Goal: Information Seeking & Learning: Learn about a topic

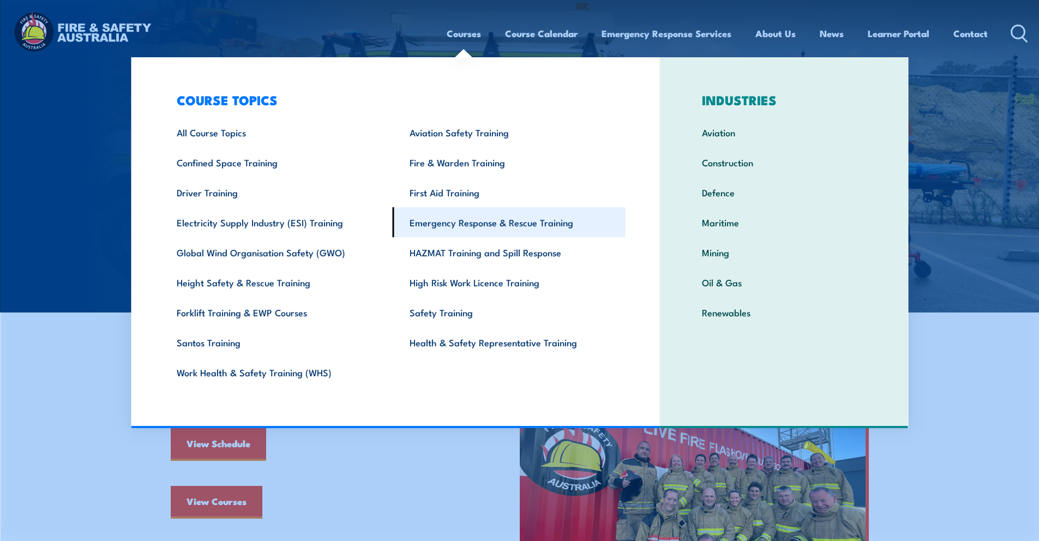
click at [517, 224] on link "Emergency Response & Rescue Training" at bounding box center [509, 222] width 233 height 30
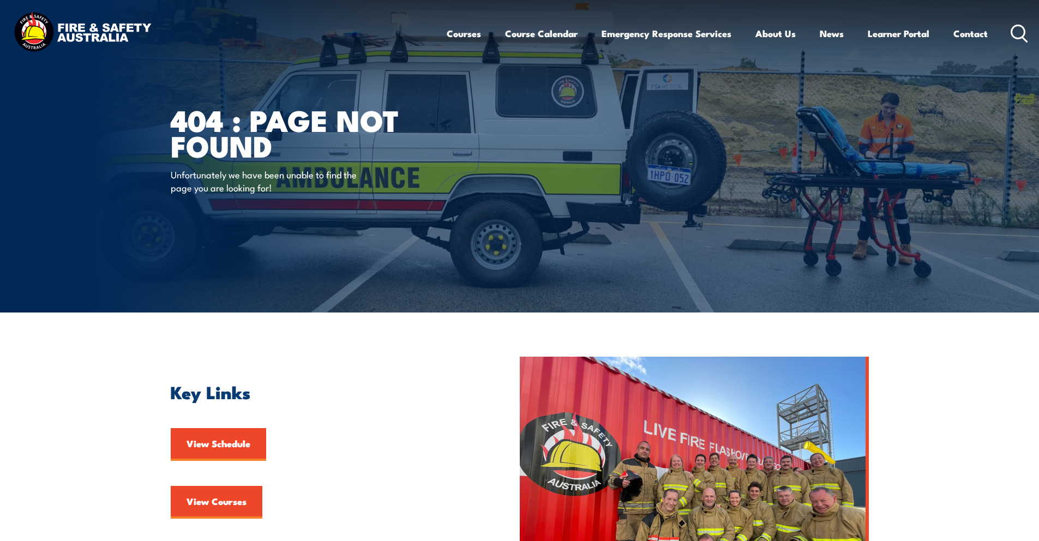
click at [118, 10] on img at bounding box center [82, 33] width 143 height 47
click at [105, 40] on img at bounding box center [82, 33] width 143 height 47
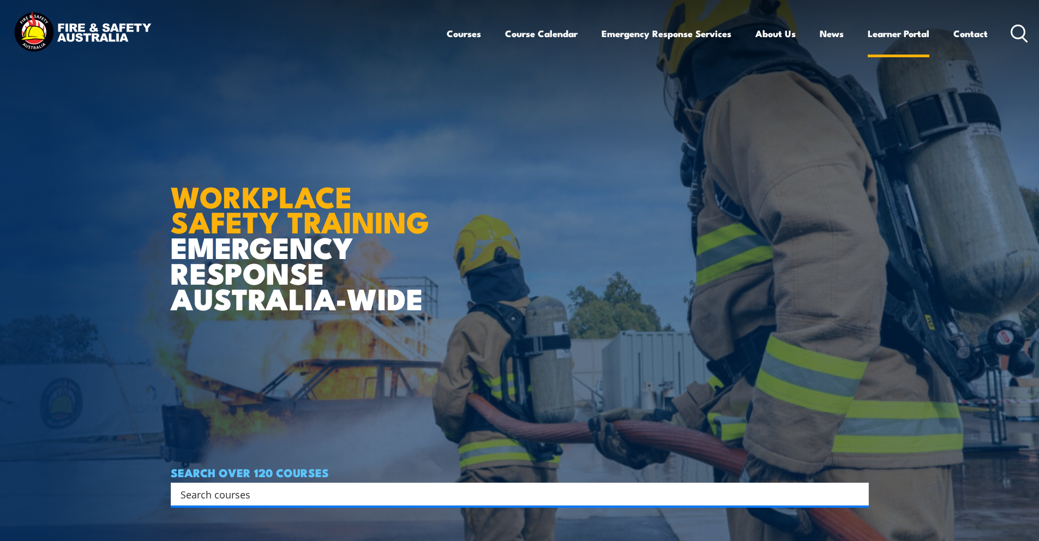
click at [900, 36] on link "Learner Portal" at bounding box center [898, 33] width 62 height 29
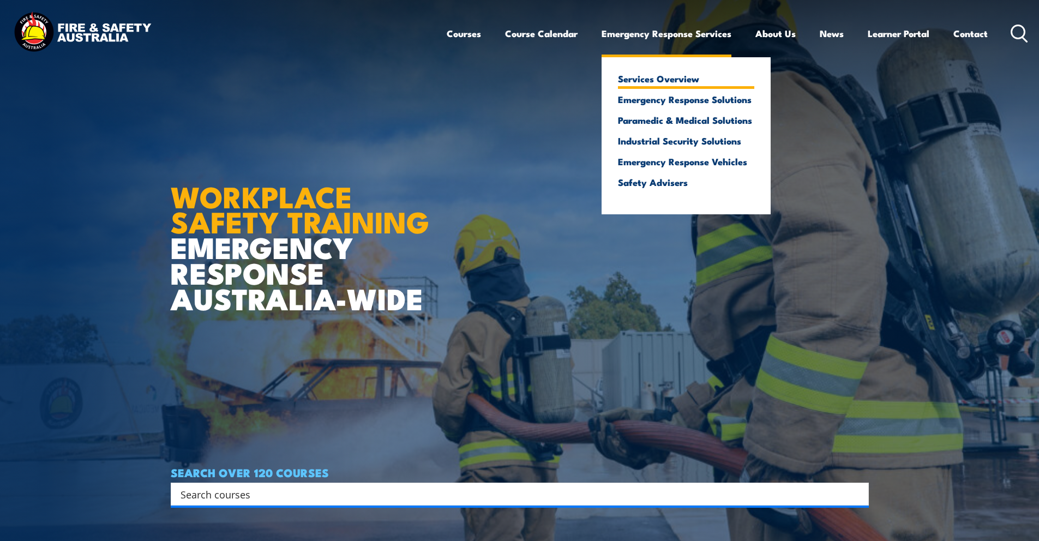
click at [679, 80] on link "Services Overview" at bounding box center [686, 79] width 136 height 10
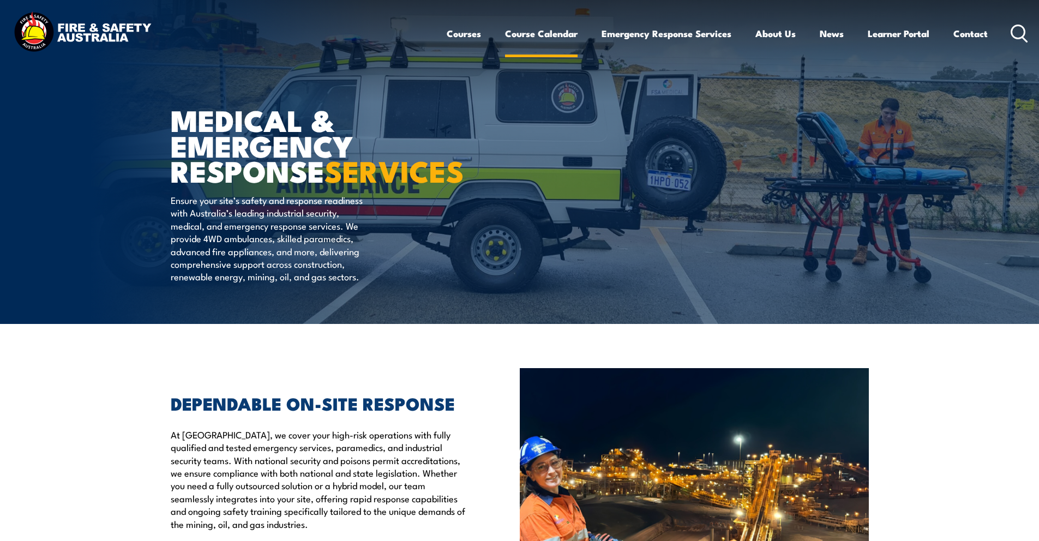
click at [517, 37] on link "Course Calendar" at bounding box center [541, 33] width 73 height 29
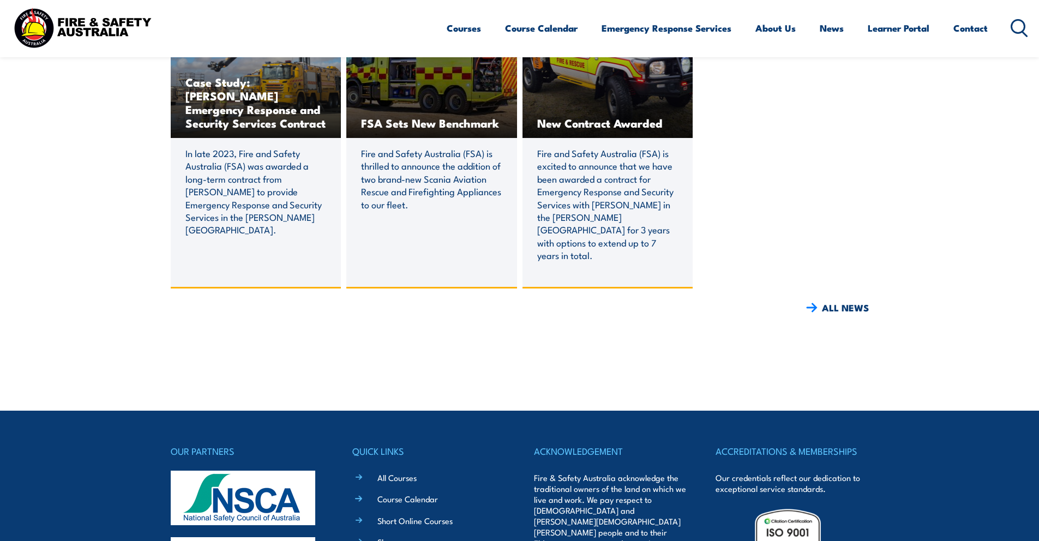
scroll to position [3856, 0]
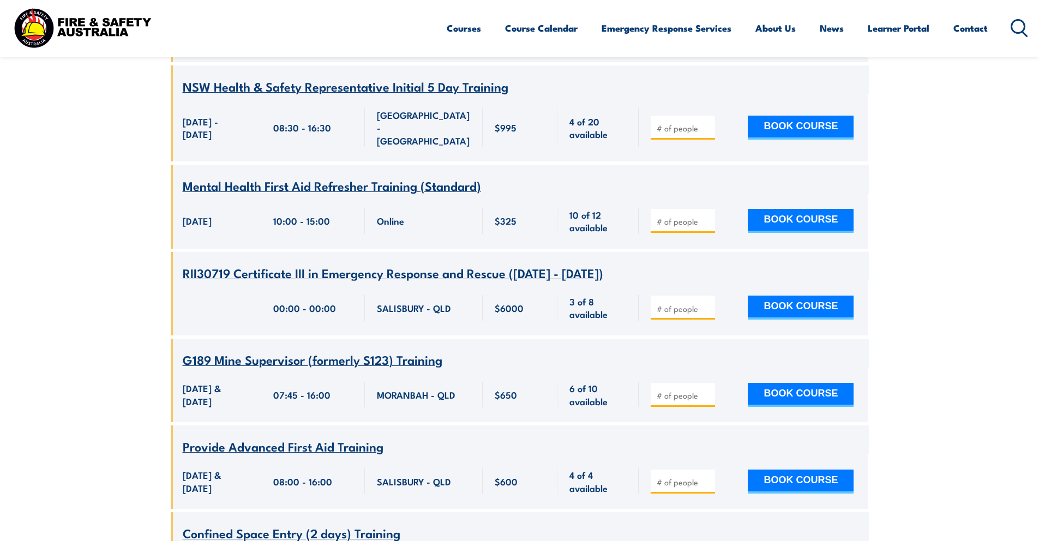
scroll to position [2477, 0]
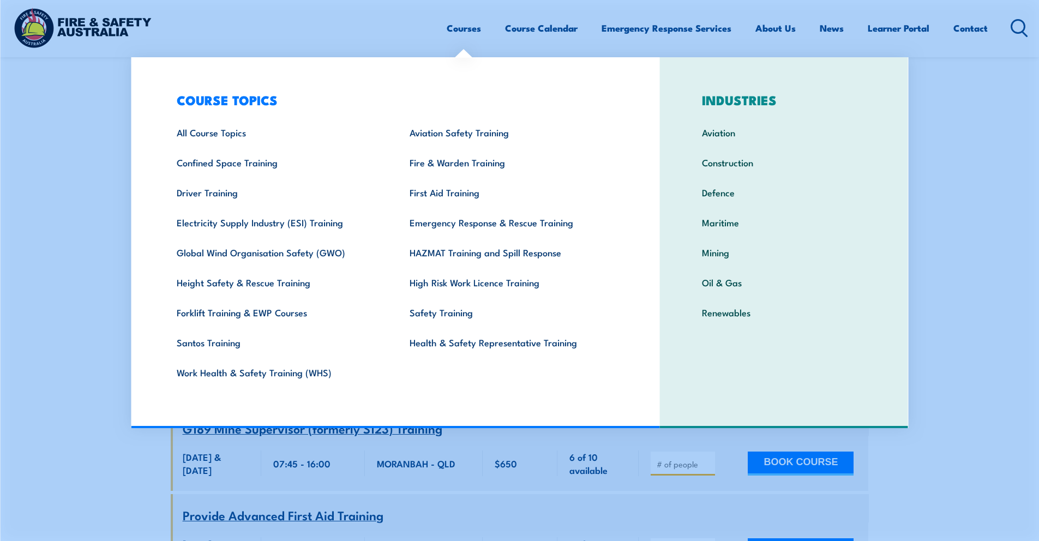
click at [465, 33] on link "Courses" at bounding box center [463, 28] width 34 height 29
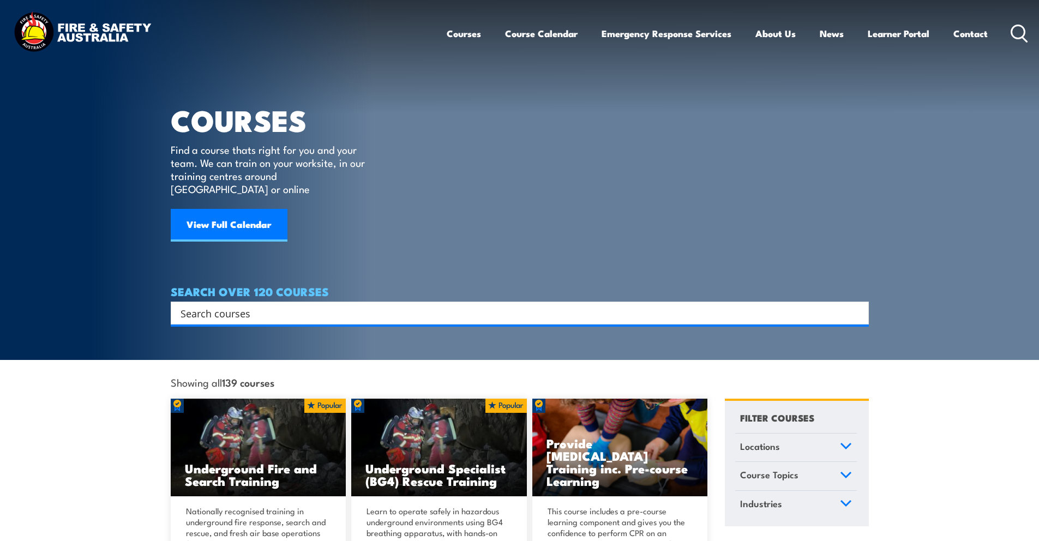
click at [840, 440] on link "Locations" at bounding box center [796, 447] width 122 height 28
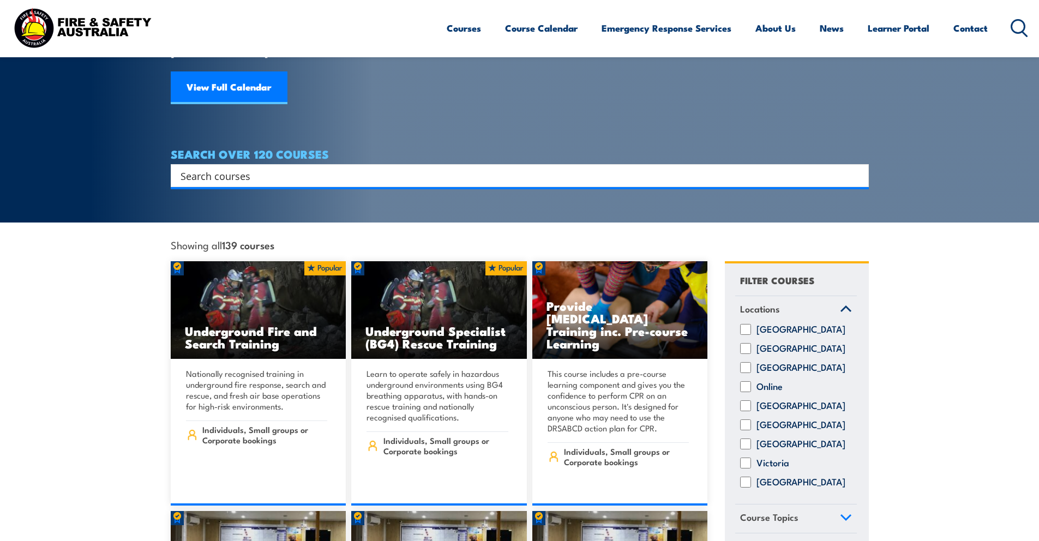
scroll to position [153, 0]
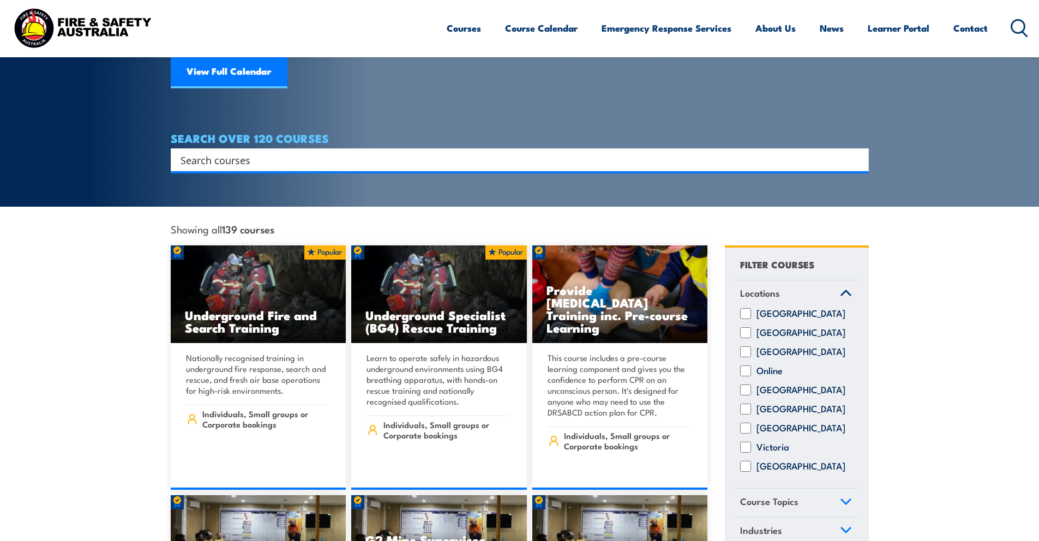
click at [746, 407] on input "South Australia" at bounding box center [745, 408] width 11 height 11
checkbox input "true"
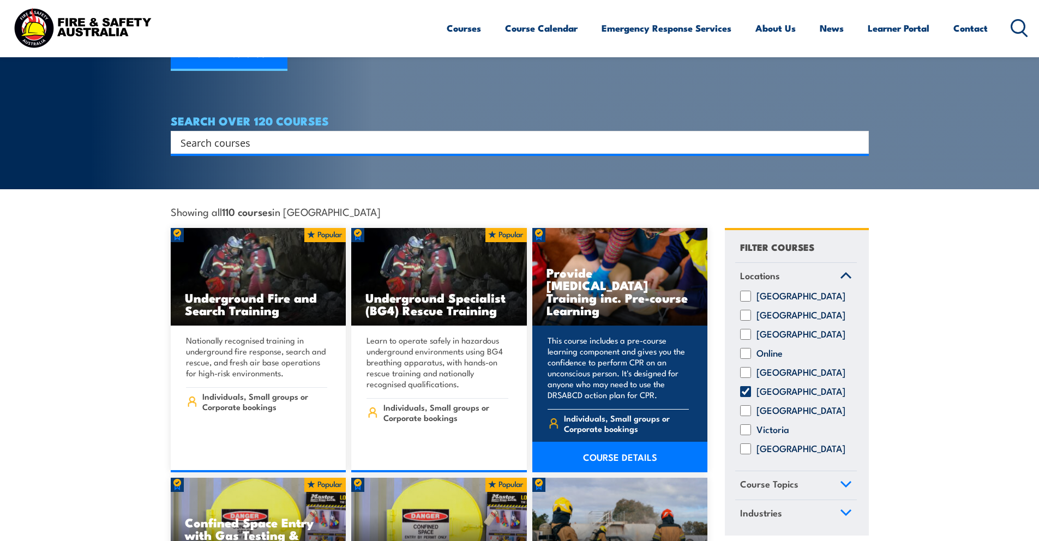
scroll to position [195, 0]
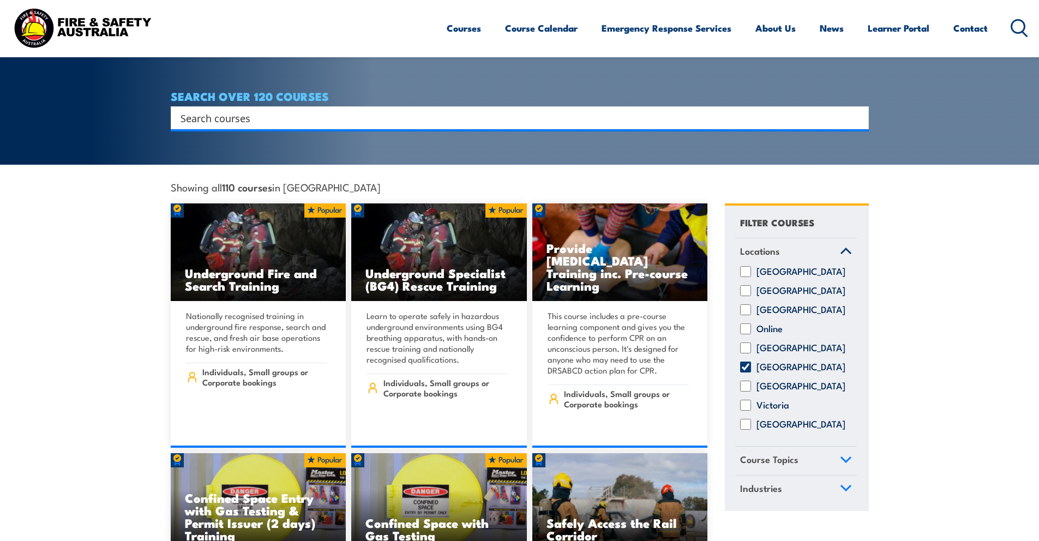
click at [746, 381] on input "Tasmania" at bounding box center [745, 386] width 11 height 11
checkbox input "true"
click at [746, 365] on input "[GEOGRAPHIC_DATA]" at bounding box center [745, 366] width 11 height 11
checkbox input "false"
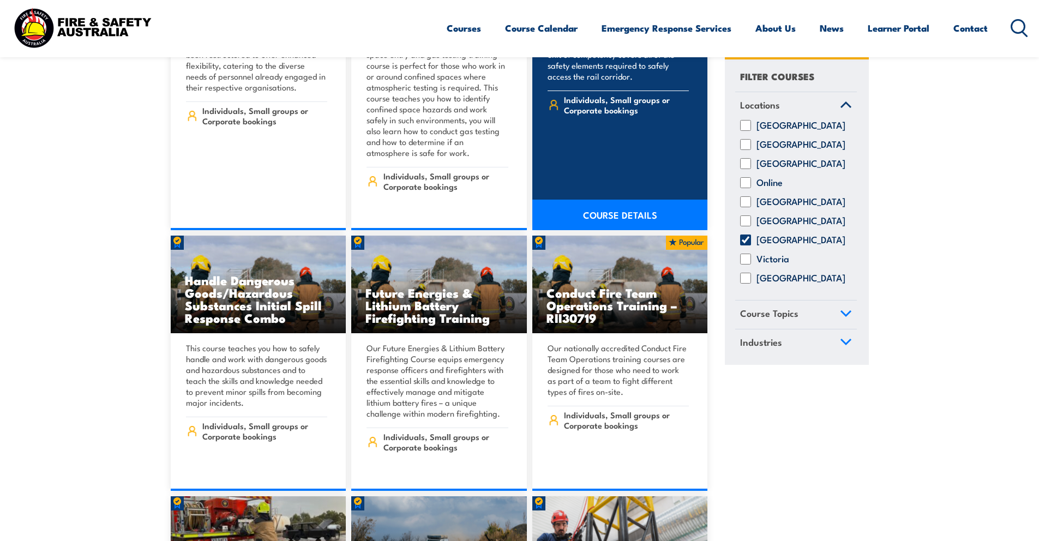
scroll to position [667, 0]
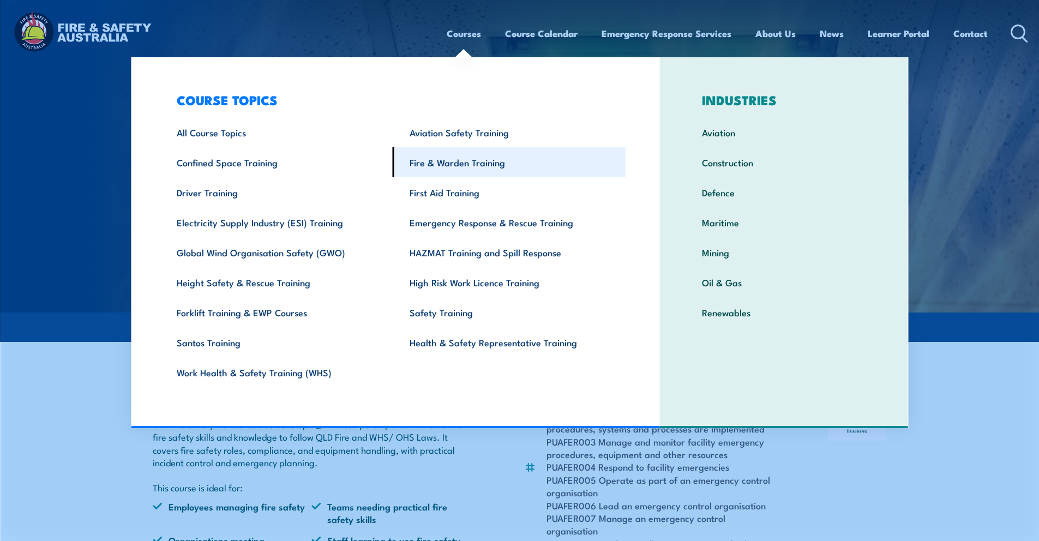
click at [449, 167] on link "Fire & Warden Training" at bounding box center [509, 162] width 233 height 30
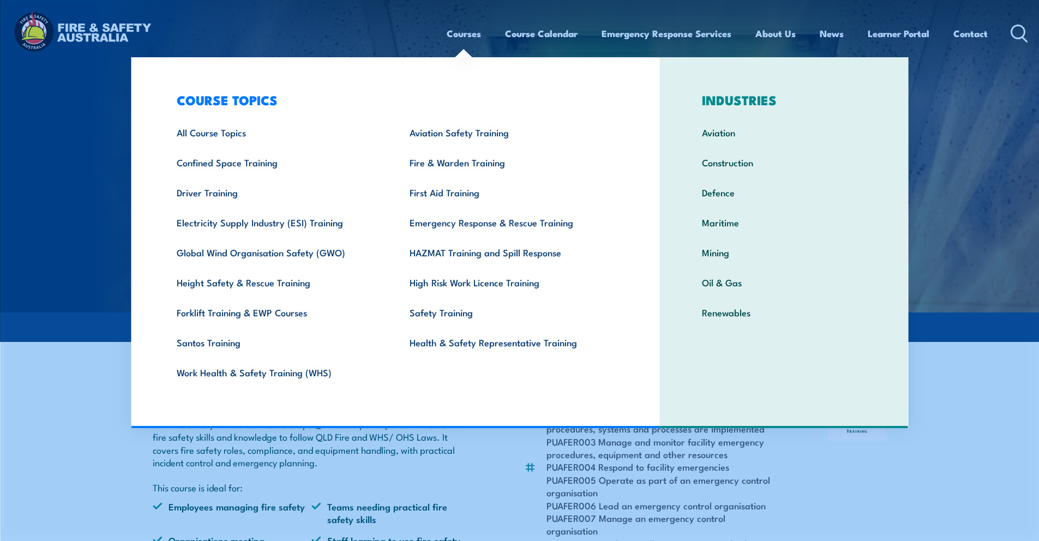
click at [453, 28] on link "Courses" at bounding box center [463, 33] width 34 height 29
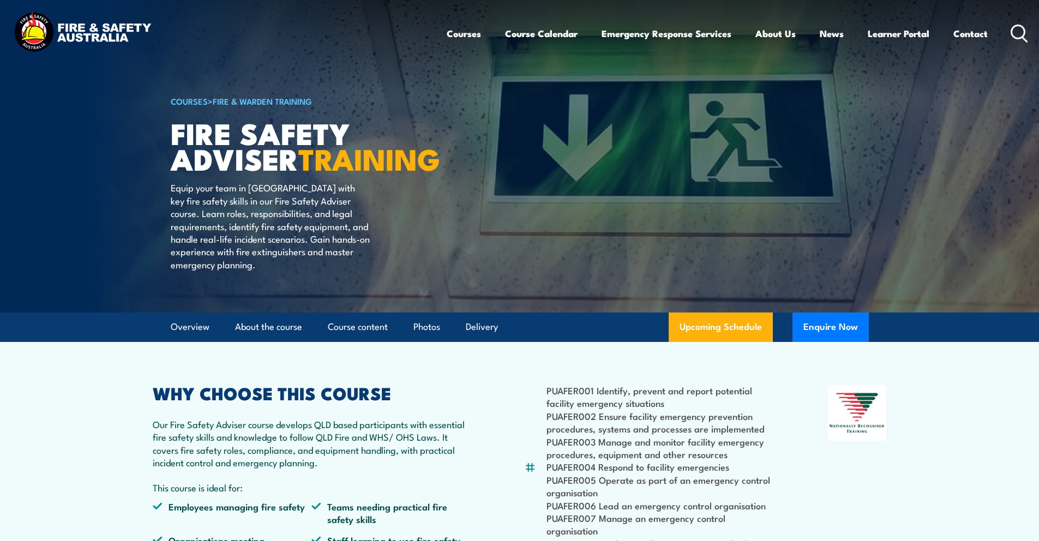
click at [251, 105] on link "Fire & Warden Training" at bounding box center [262, 101] width 99 height 12
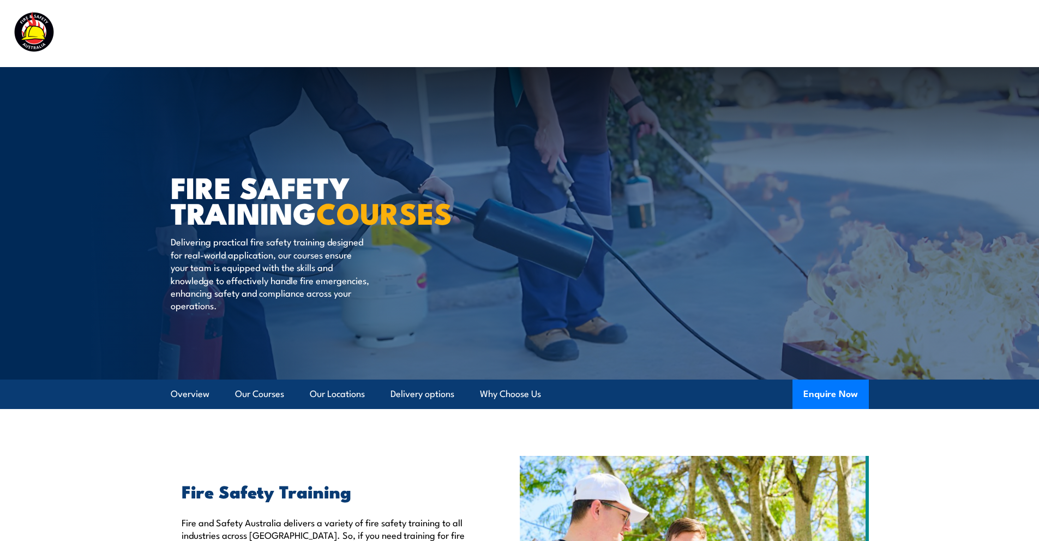
click at [40, 37] on img at bounding box center [82, 33] width 143 height 47
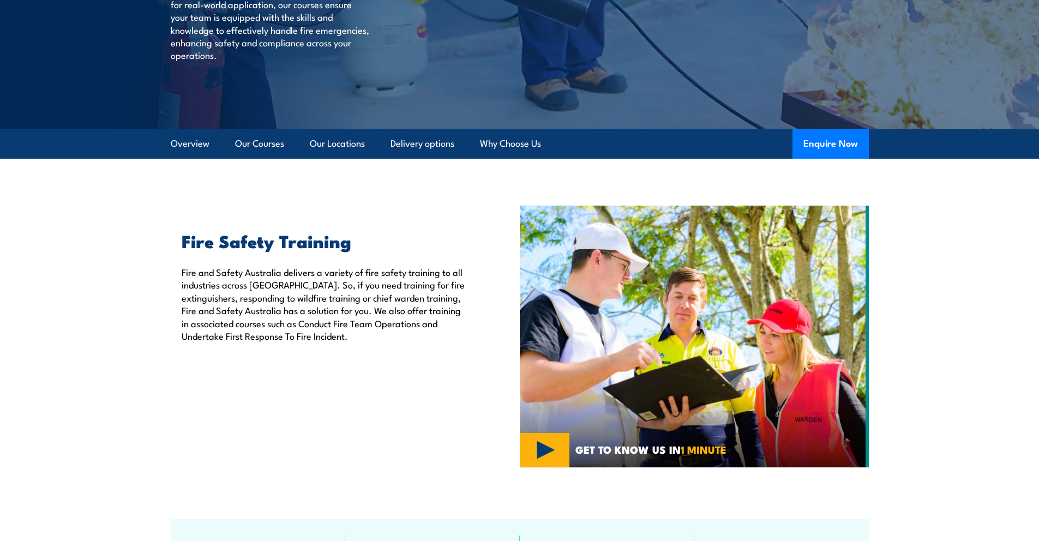
scroll to position [721, 0]
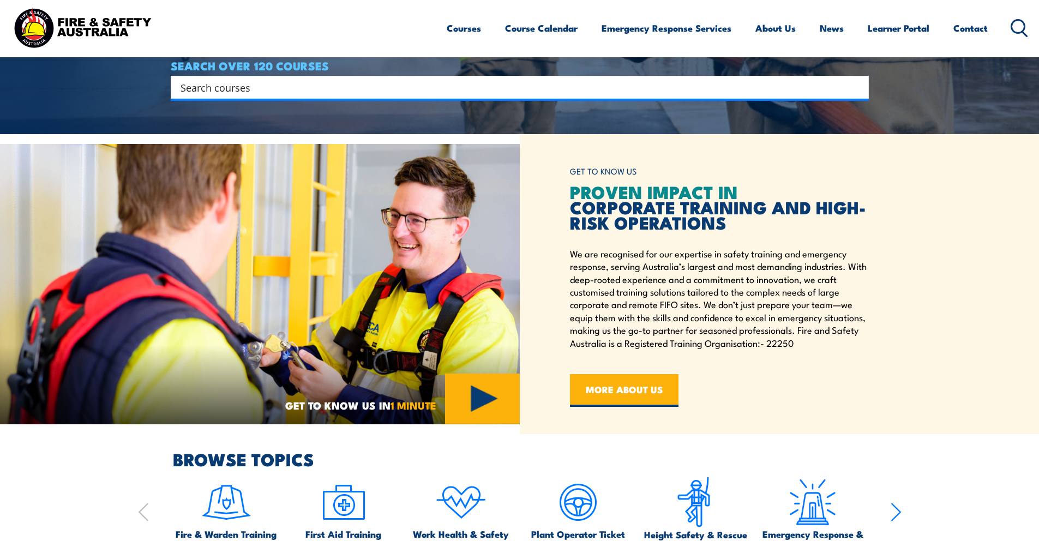
scroll to position [374, 0]
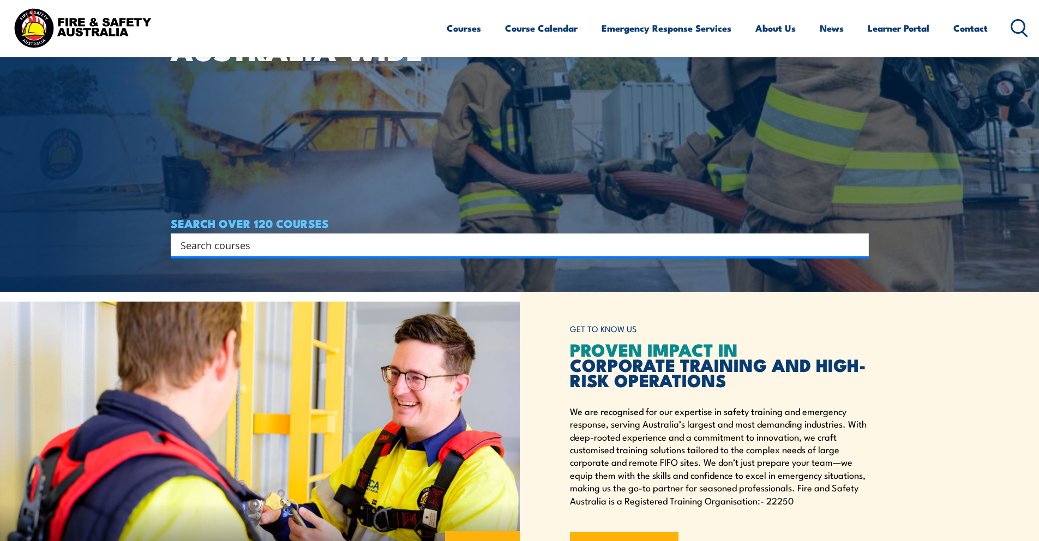
click at [249, 251] on input "Search input" at bounding box center [512, 245] width 664 height 16
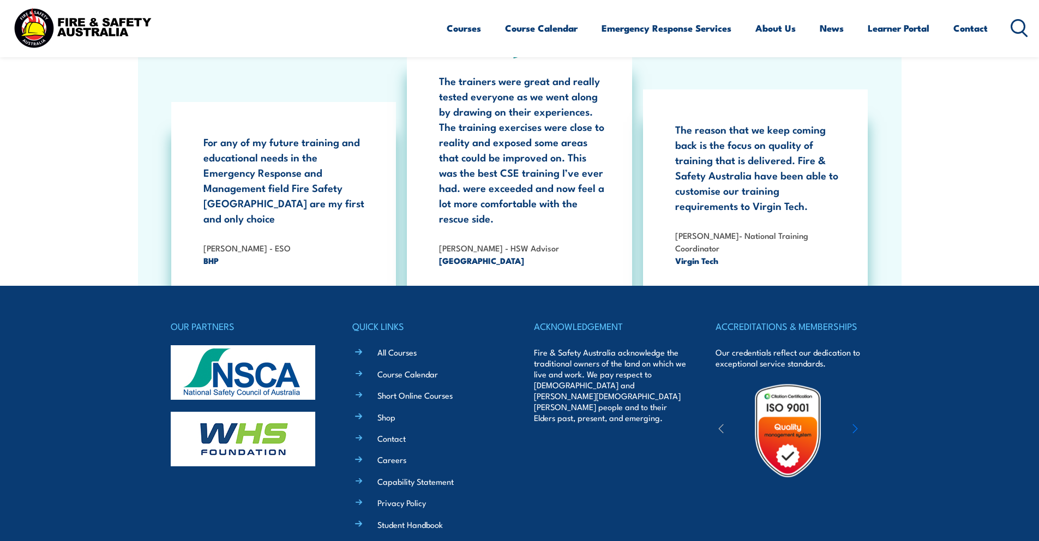
scroll to position [1918, 0]
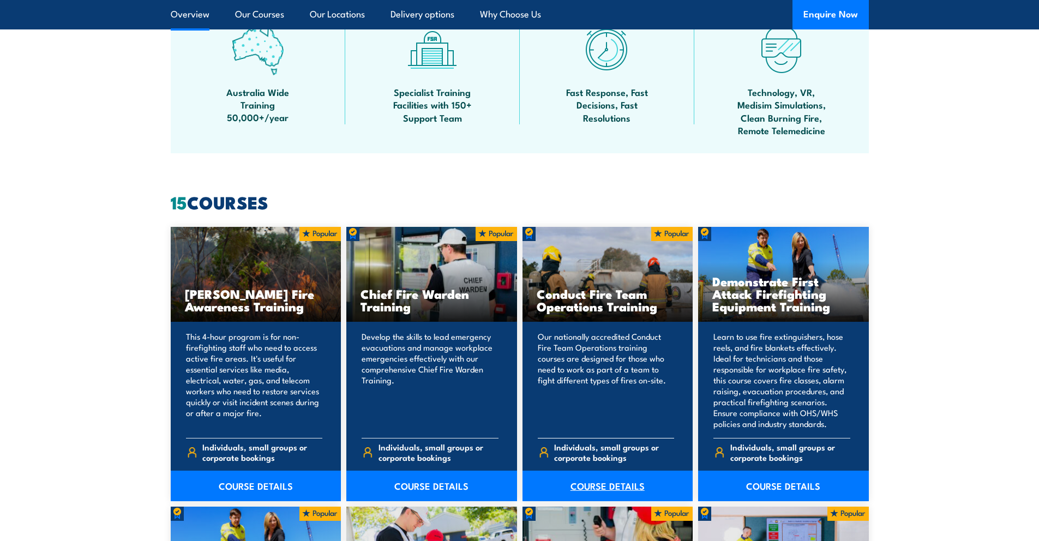
scroll to position [695, 0]
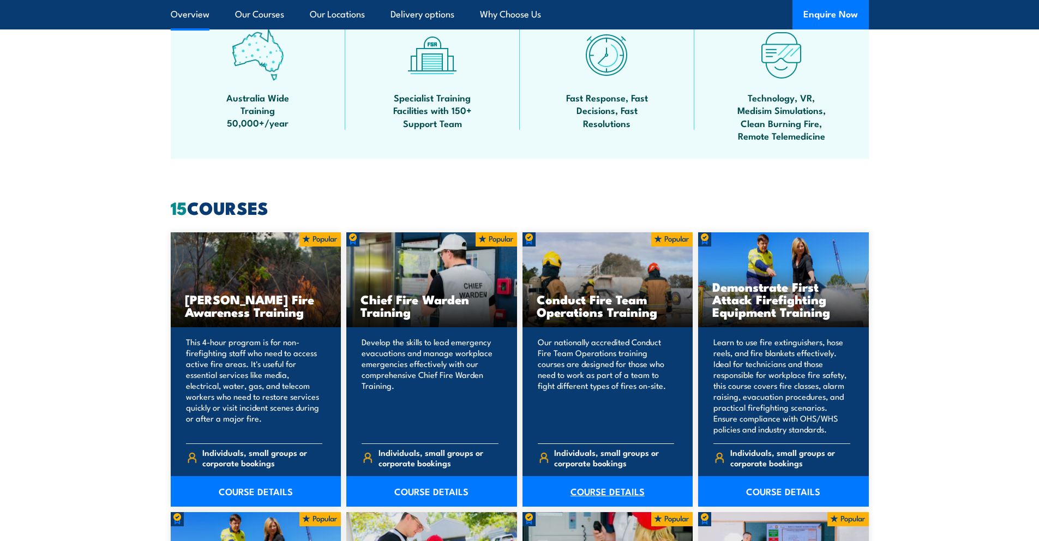
click at [631, 497] on link "COURSE DETAILS" at bounding box center [607, 491] width 171 height 31
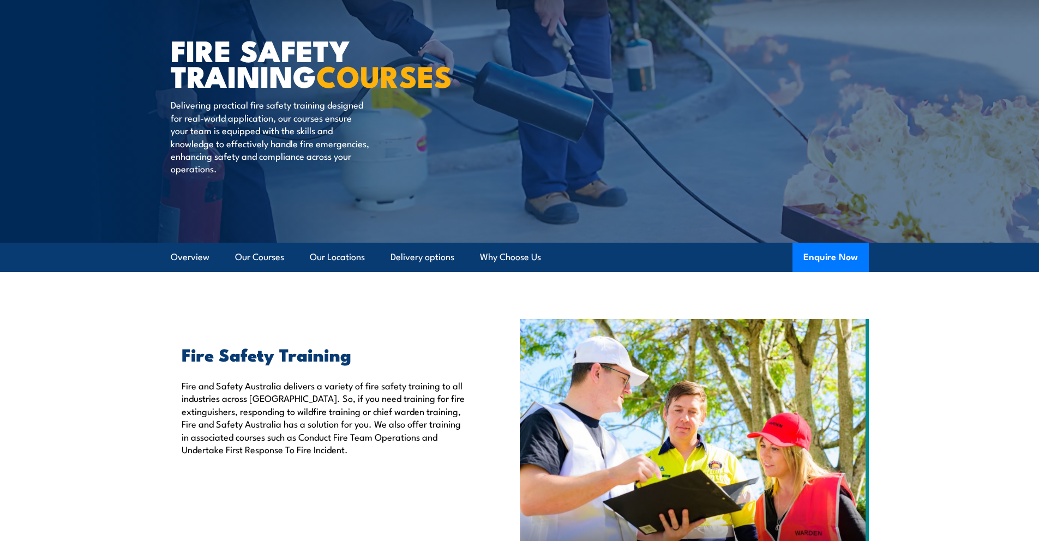
scroll to position [0, 0]
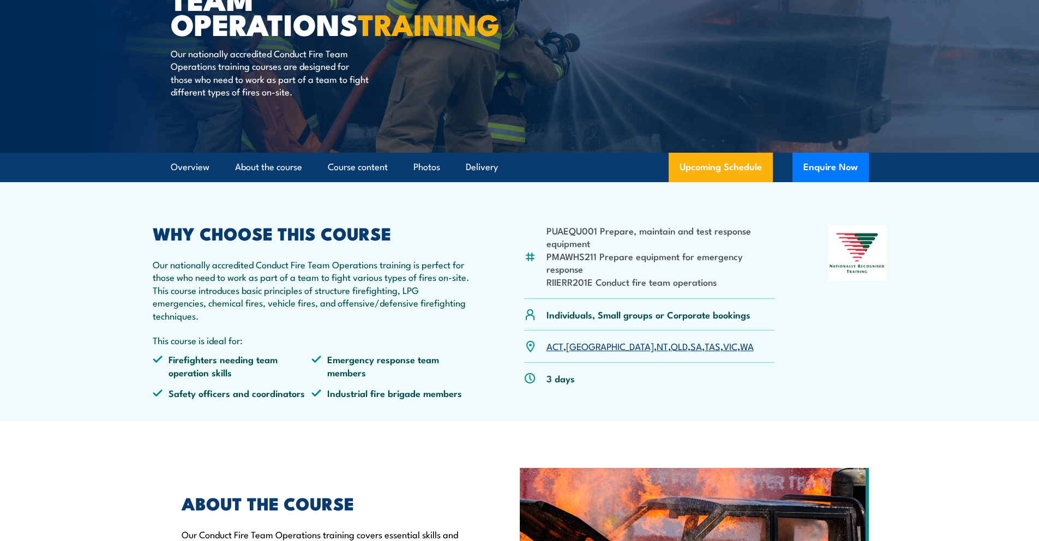
scroll to position [12, 0]
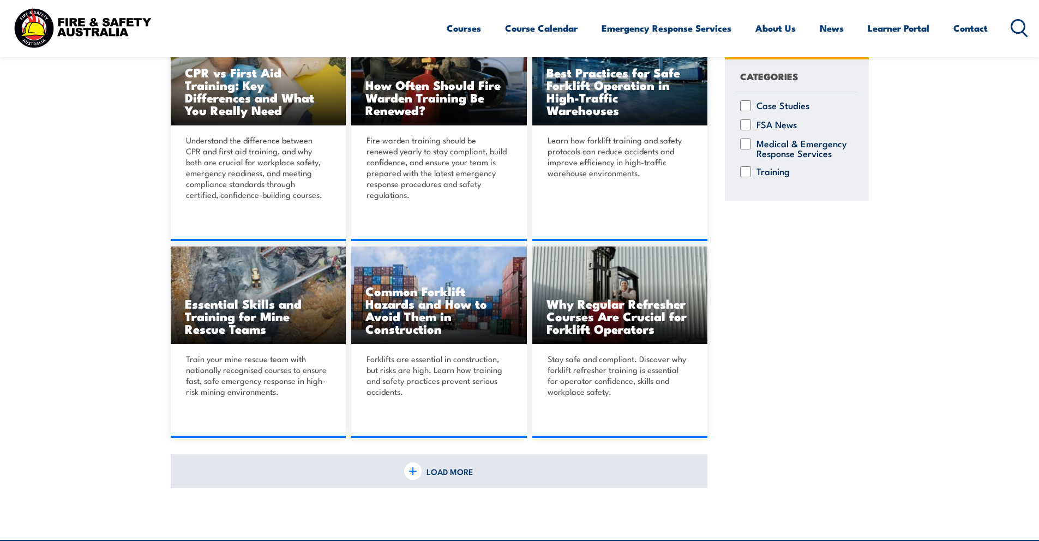
scroll to position [566, 0]
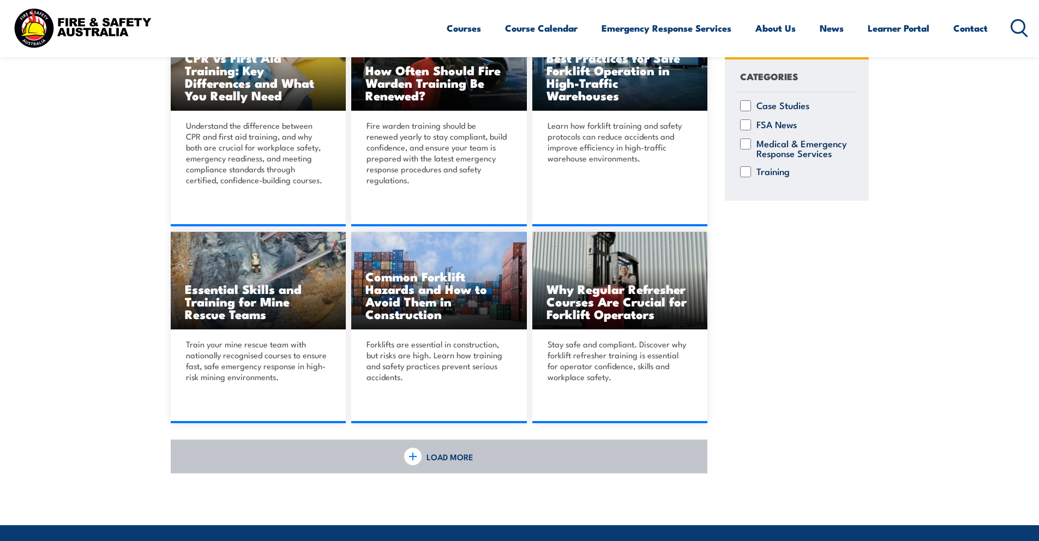
click at [483, 459] on link "LOAD MORE" at bounding box center [439, 456] width 537 height 34
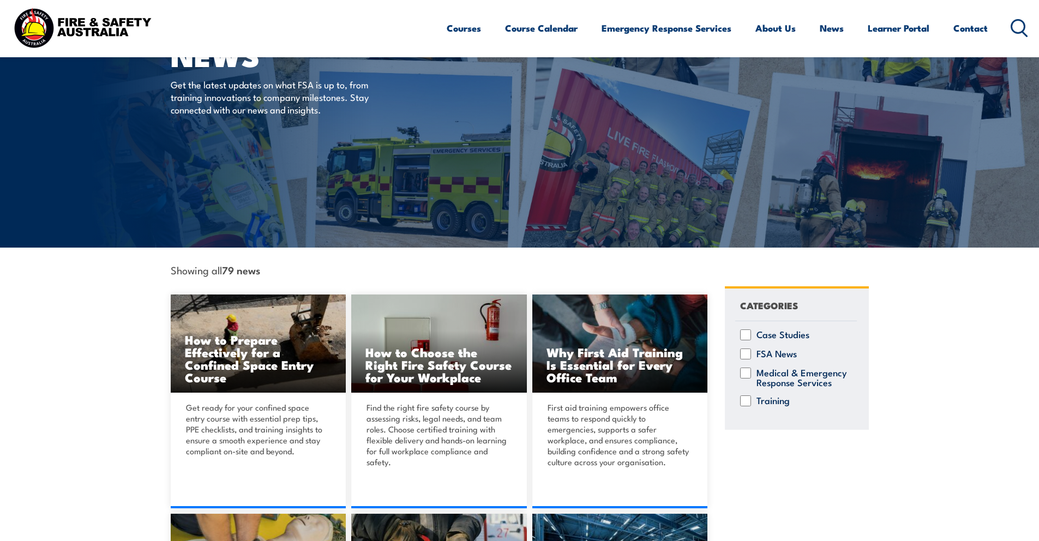
scroll to position [0, 0]
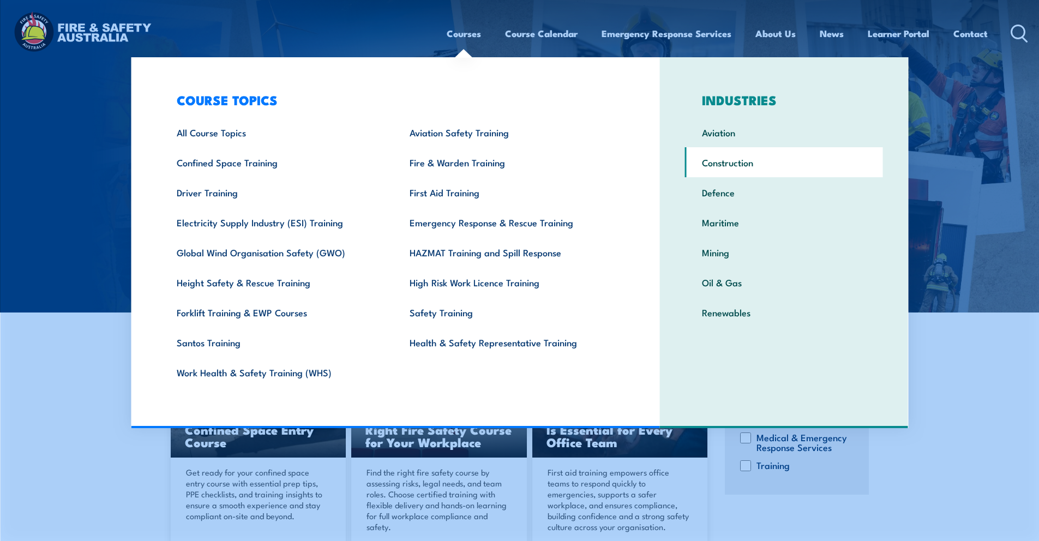
click at [731, 159] on link "Construction" at bounding box center [784, 162] width 198 height 30
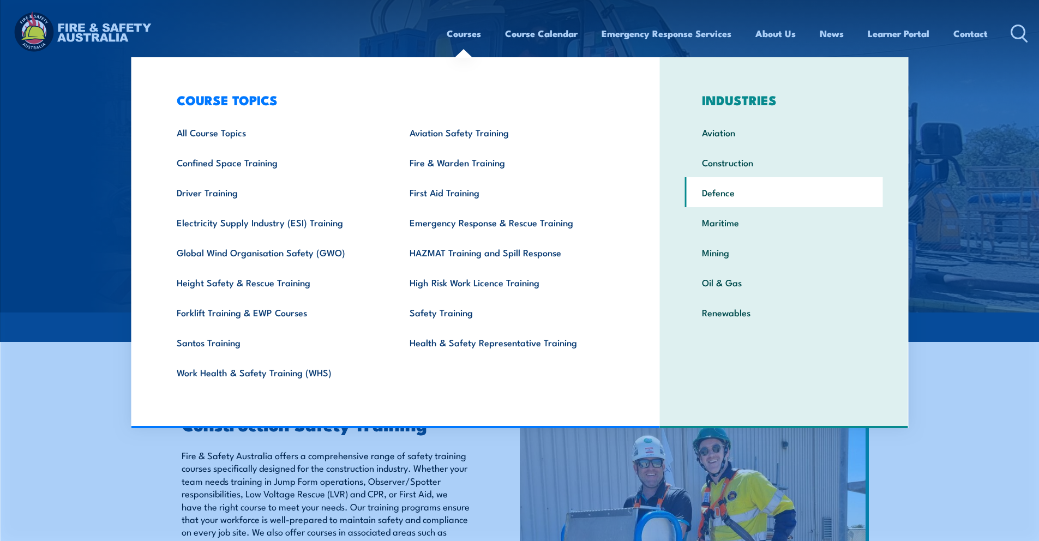
click at [745, 192] on link "Defence" at bounding box center [784, 192] width 198 height 30
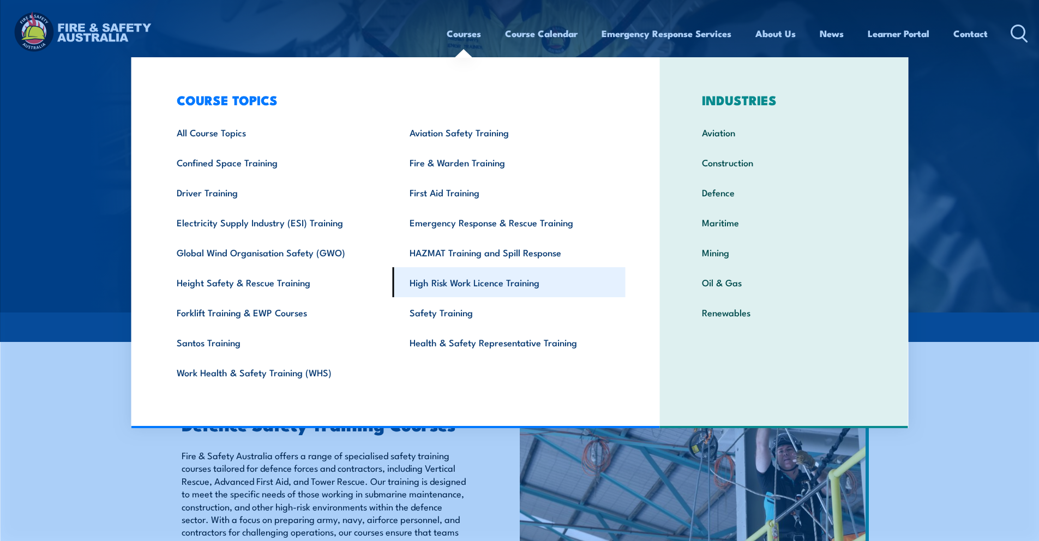
click at [548, 294] on link "High Risk Work Licence Training" at bounding box center [509, 282] width 233 height 30
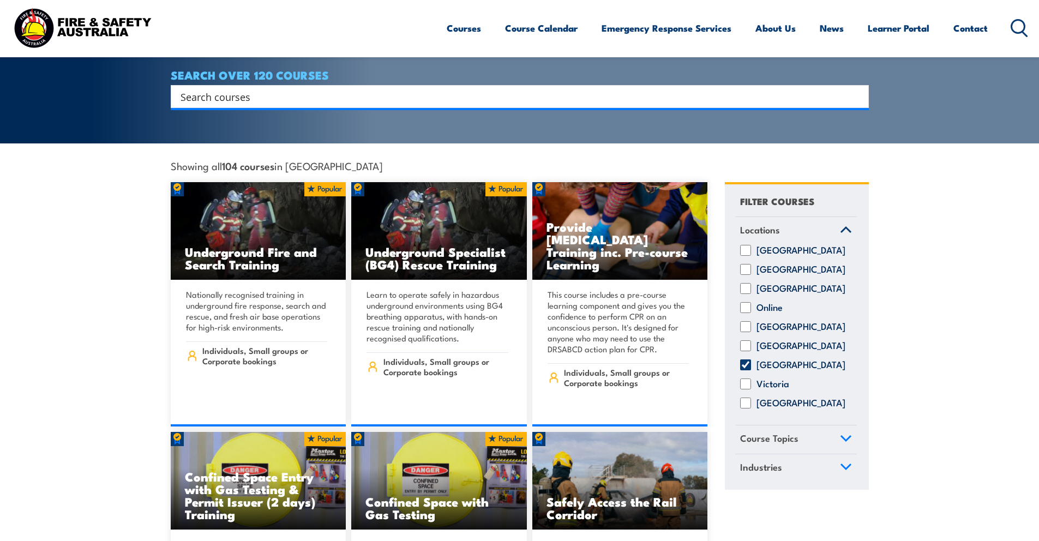
scroll to position [215, 0]
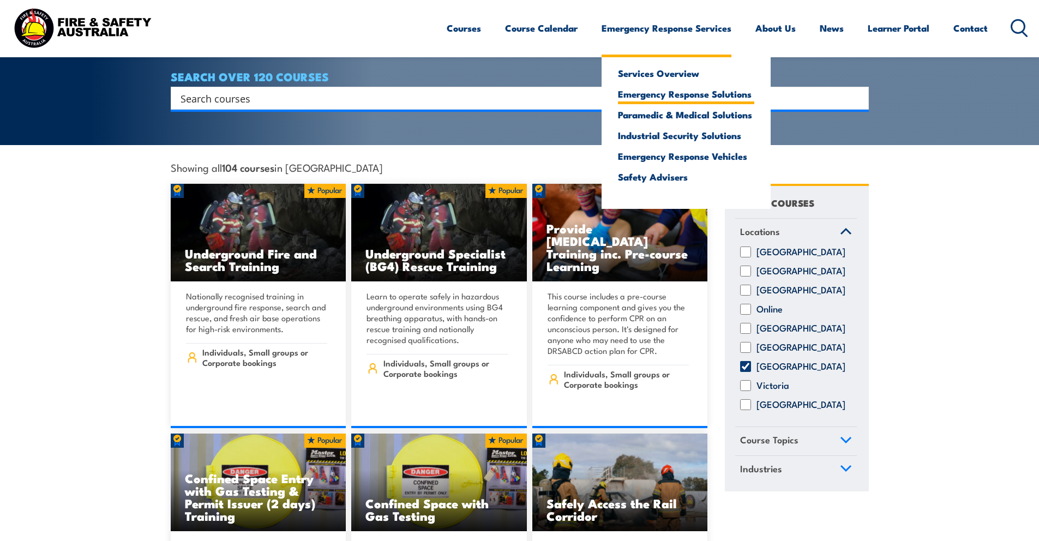
click at [663, 89] on link "Emergency Response Solutions" at bounding box center [686, 94] width 136 height 10
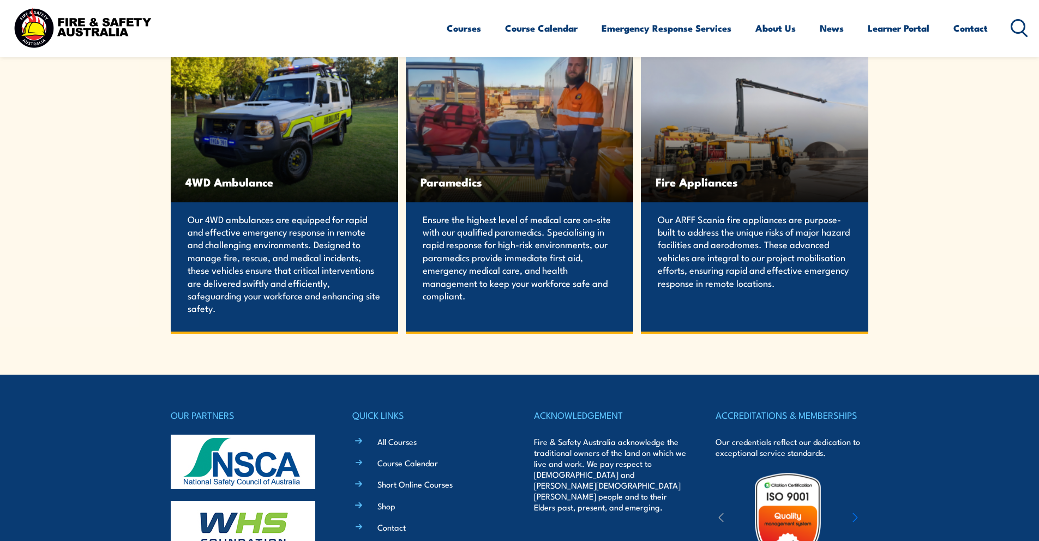
scroll to position [2076, 0]
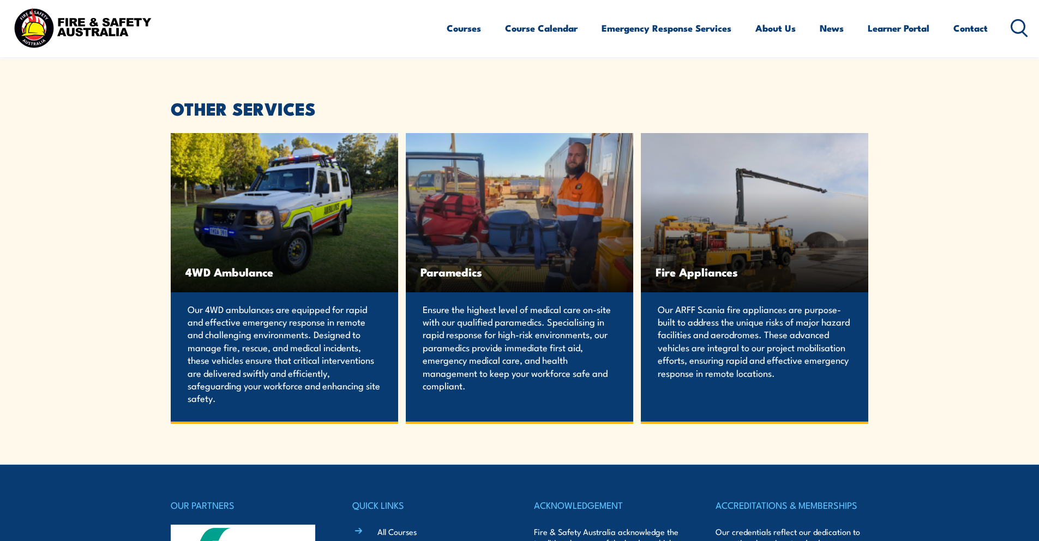
click at [340, 279] on span "4WD Ambulance" at bounding box center [284, 272] width 198 height 14
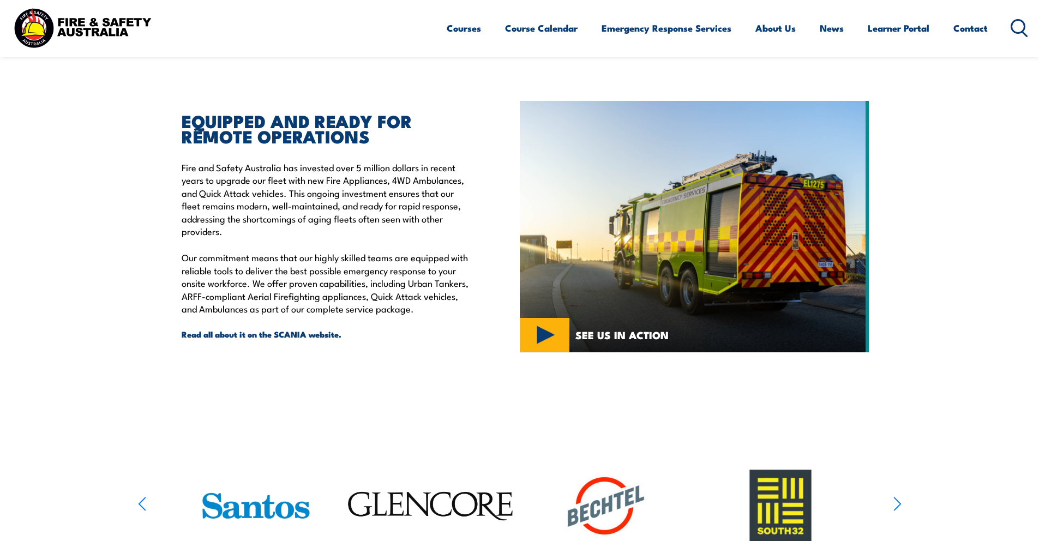
scroll to position [262, 0]
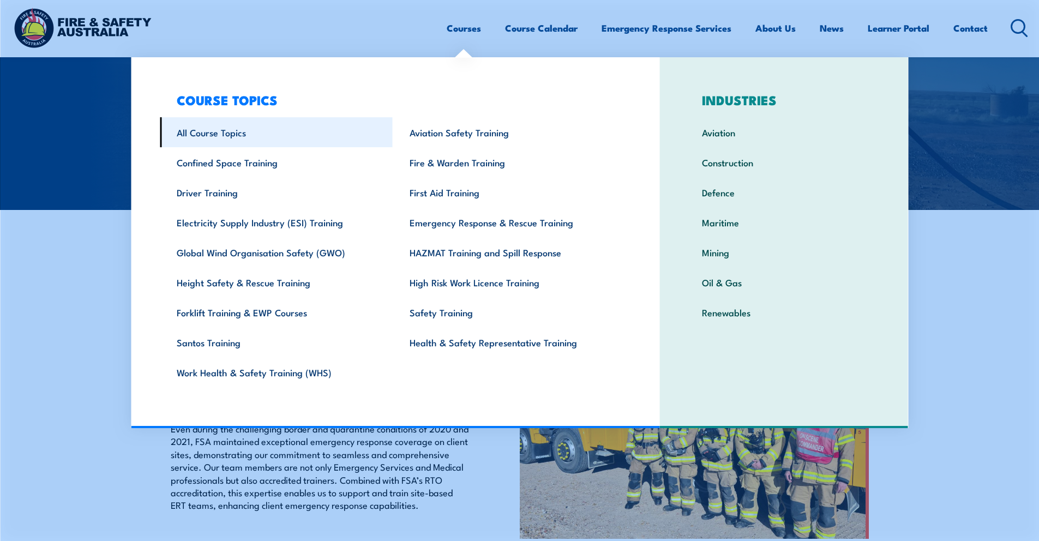
click at [258, 134] on link "All Course Topics" at bounding box center [276, 132] width 233 height 30
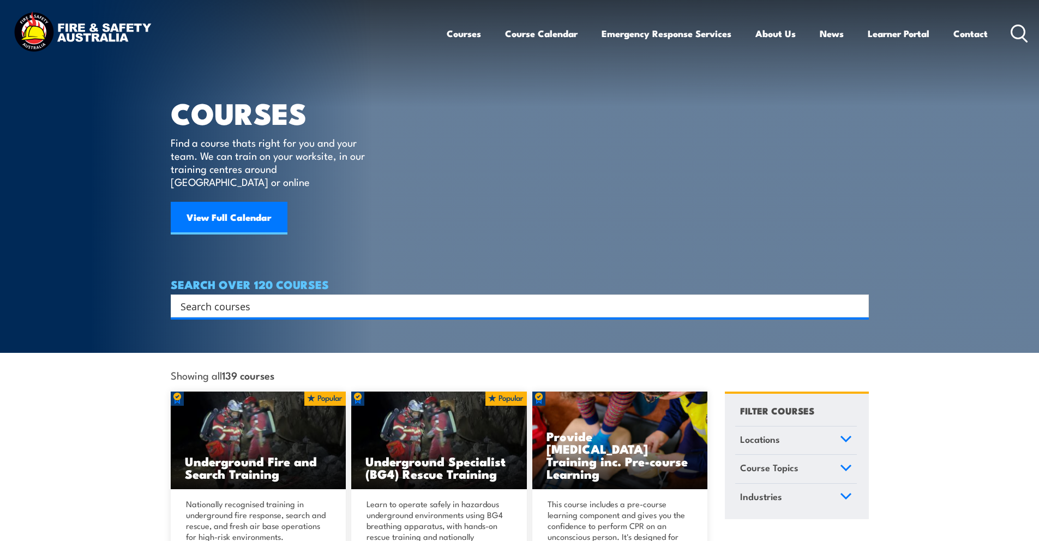
click at [833, 426] on link "Locations" at bounding box center [796, 440] width 122 height 28
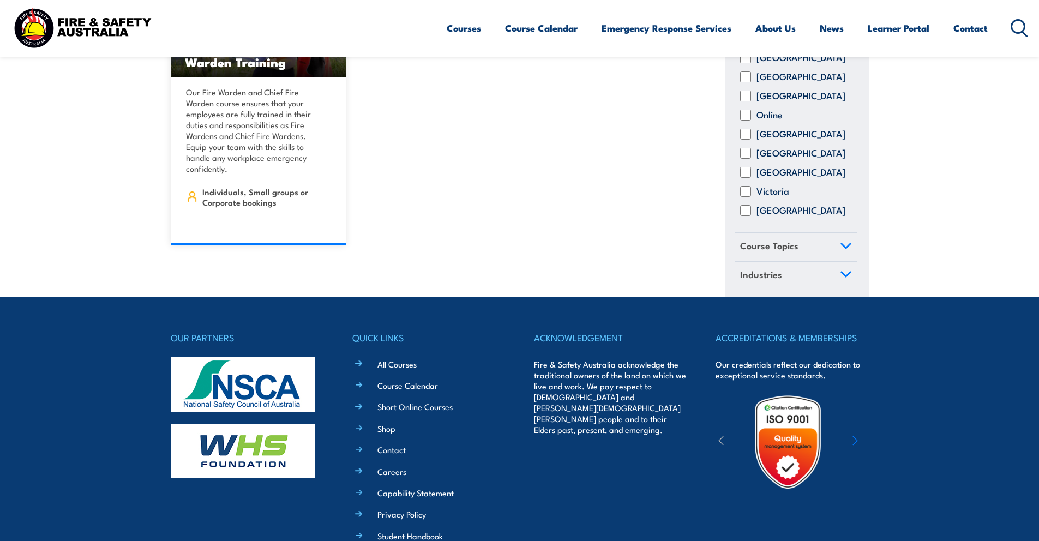
scroll to position [12612, 0]
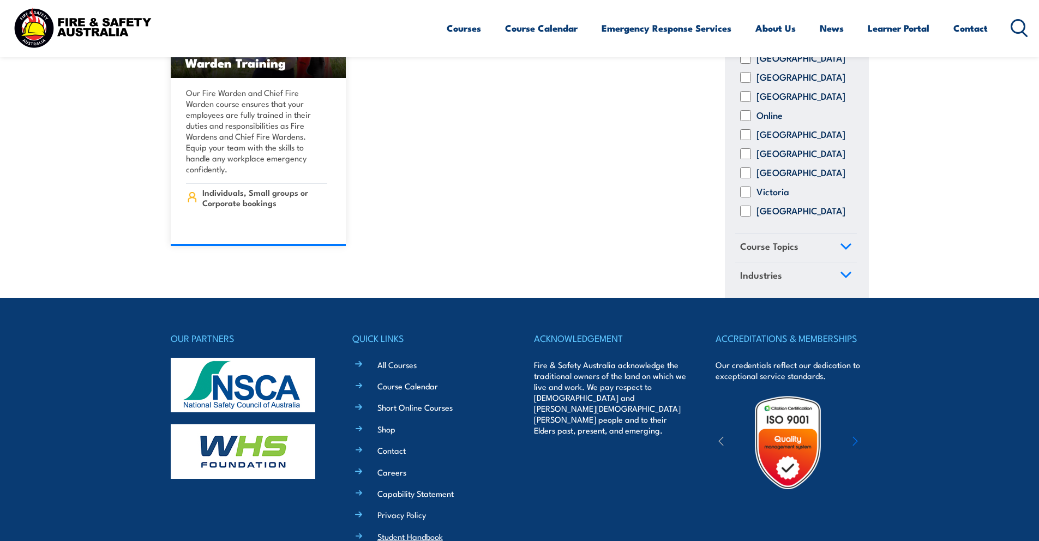
click at [409, 530] on link "Student Handbook" at bounding box center [409, 535] width 65 height 11
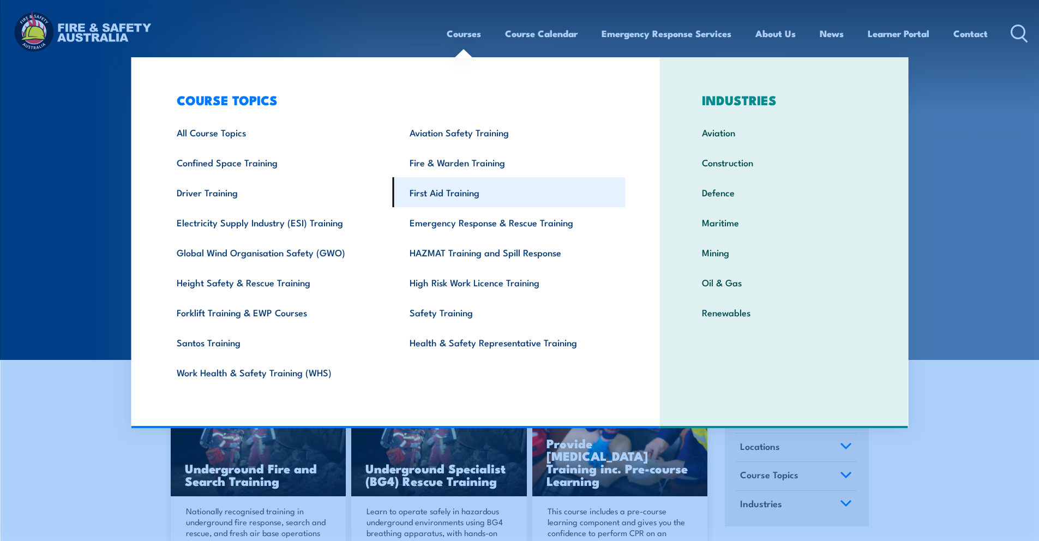
click at [422, 197] on link "First Aid Training" at bounding box center [509, 192] width 233 height 30
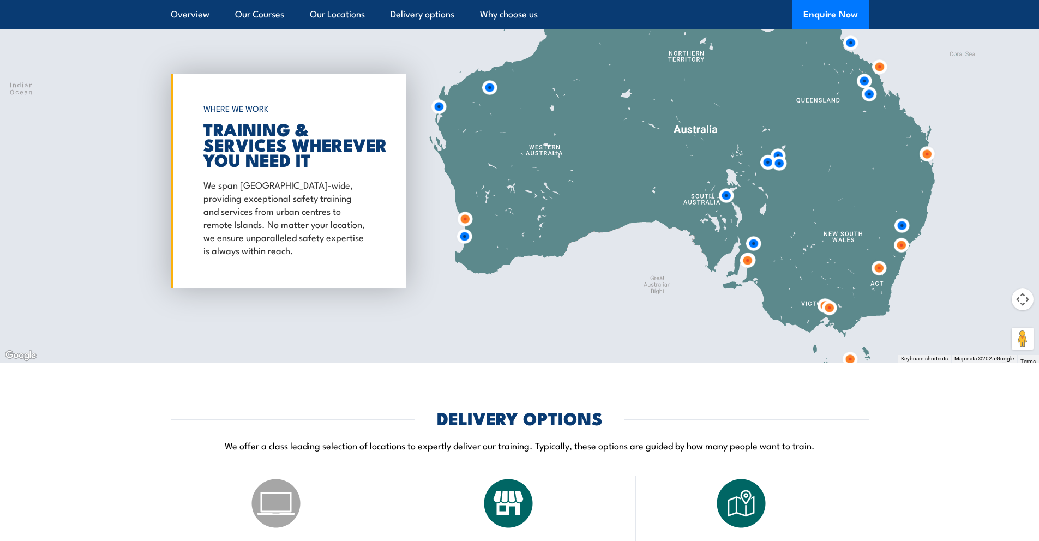
scroll to position [2038, 0]
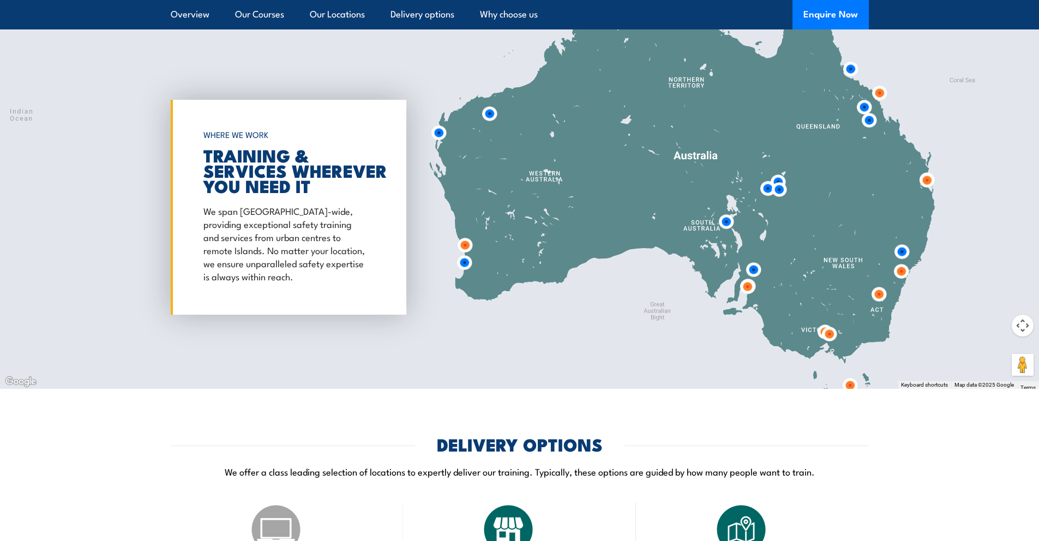
click at [545, 182] on div at bounding box center [519, 207] width 1039 height 363
click at [722, 223] on img at bounding box center [726, 222] width 20 height 20
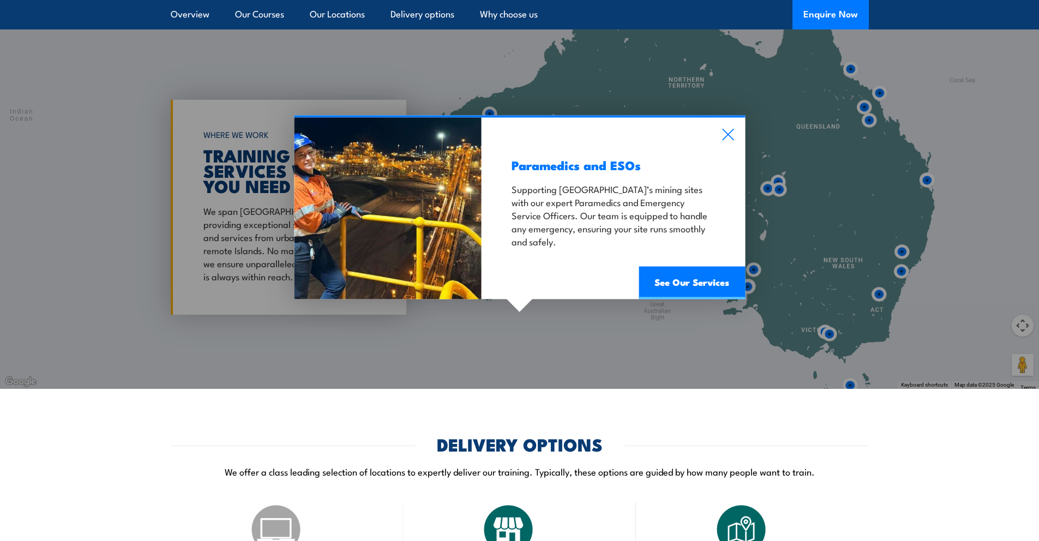
click at [739, 128] on div "Paramedics and ESOs Supporting South Australia’s mining sites with our expert P…" at bounding box center [612, 209] width 263 height 182
click at [701, 276] on link "See Our Services" at bounding box center [691, 283] width 106 height 33
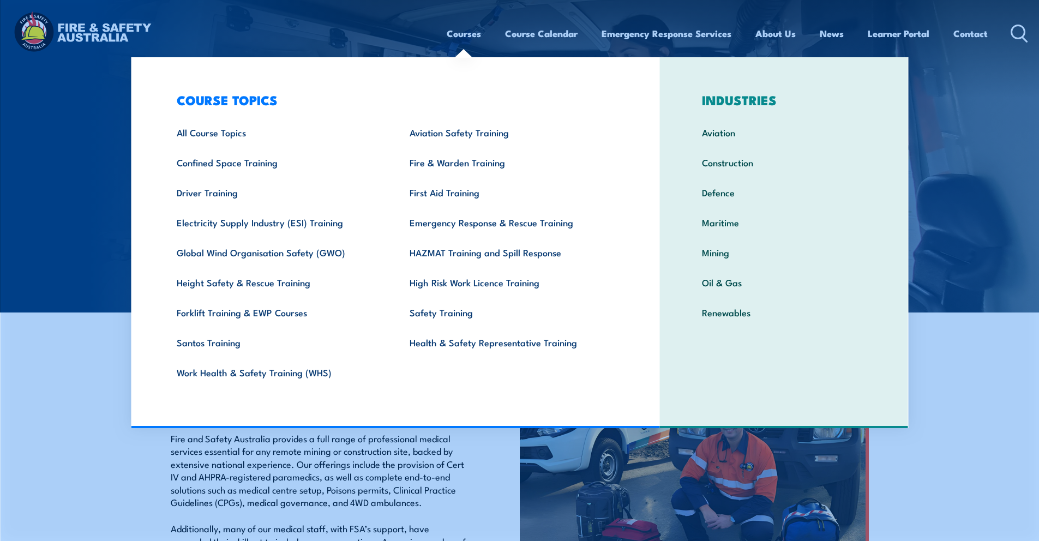
click at [459, 35] on link "Courses" at bounding box center [463, 33] width 34 height 29
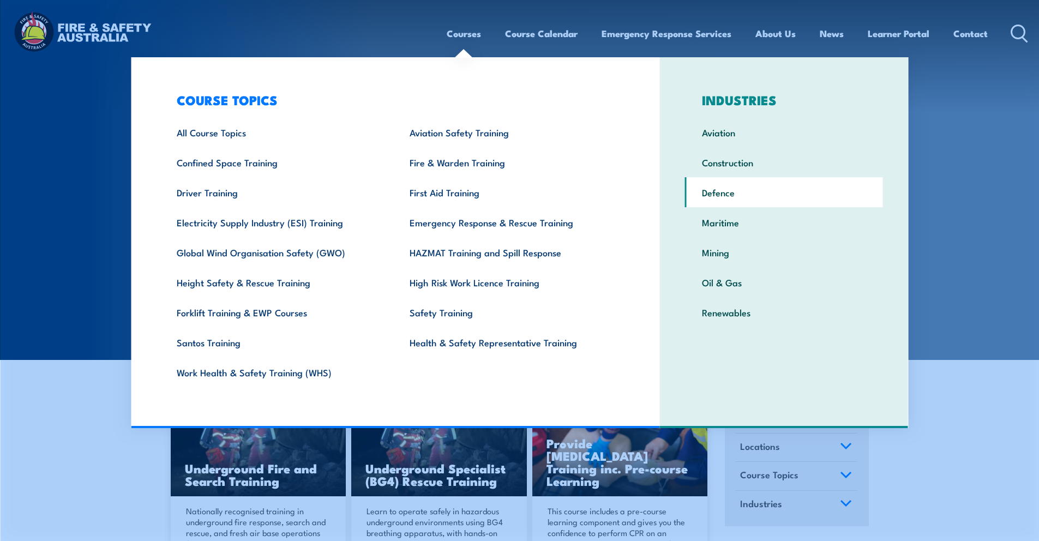
click at [743, 190] on link "Defence" at bounding box center [784, 192] width 198 height 30
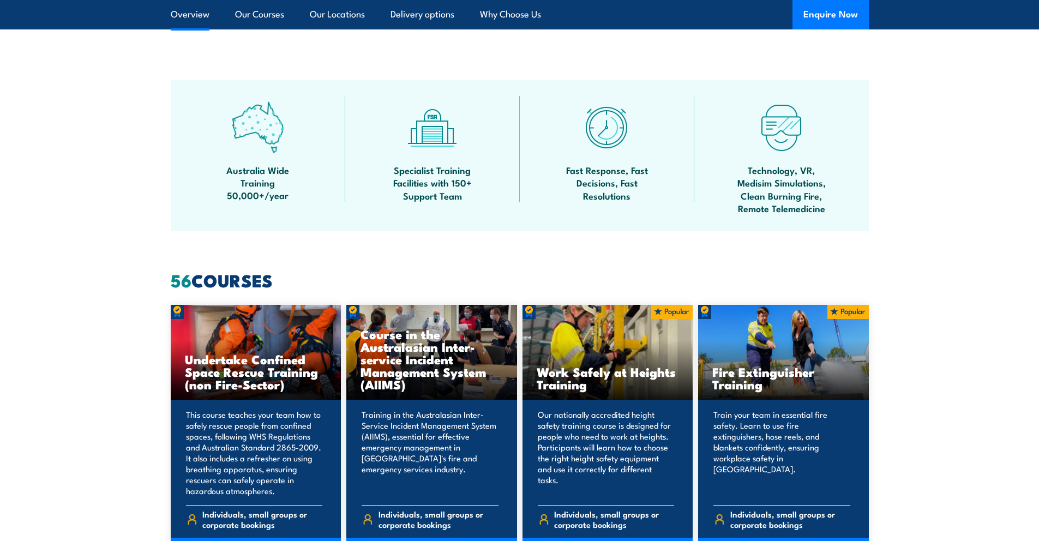
scroll to position [624, 0]
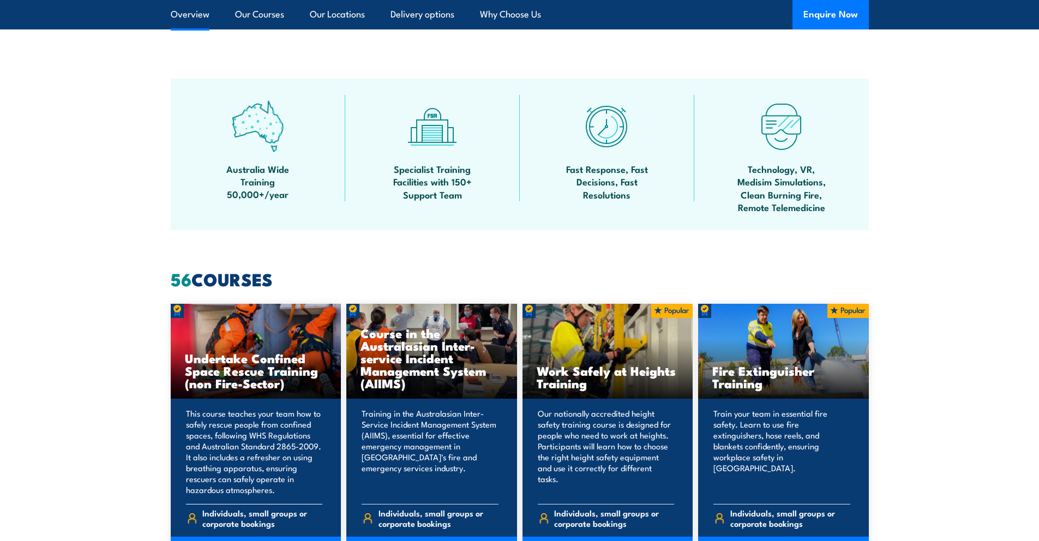
click at [236, 372] on h3 "Undertake Confined Space Rescue Training (non Fire-Sector)" at bounding box center [256, 371] width 142 height 38
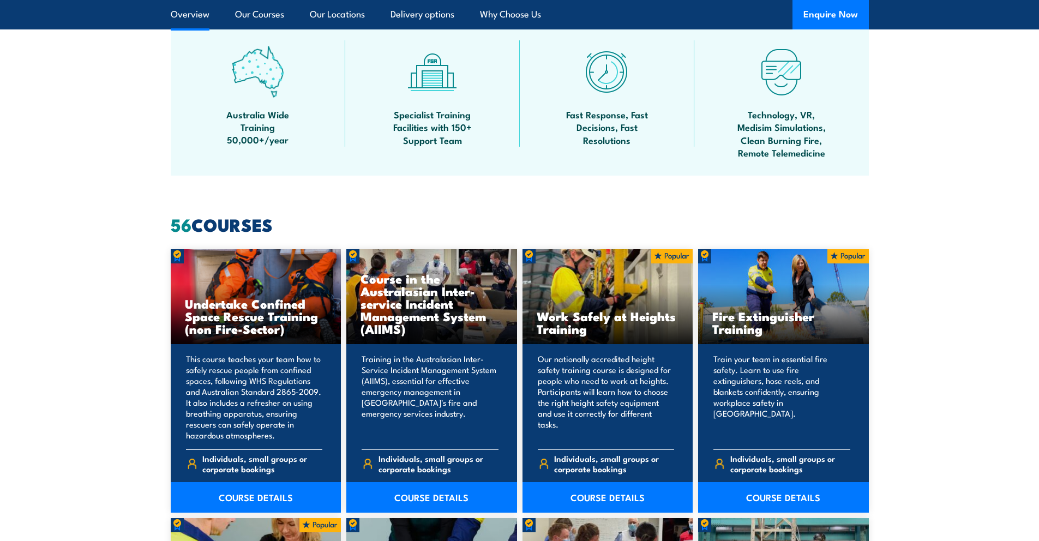
scroll to position [702, 0]
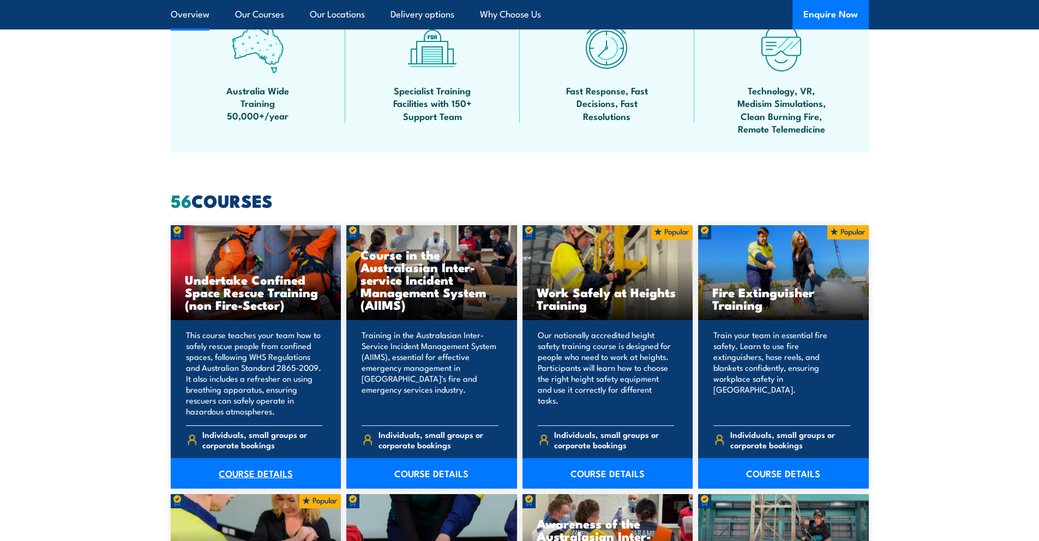
click at [262, 476] on link "COURSE DETAILS" at bounding box center [256, 473] width 171 height 31
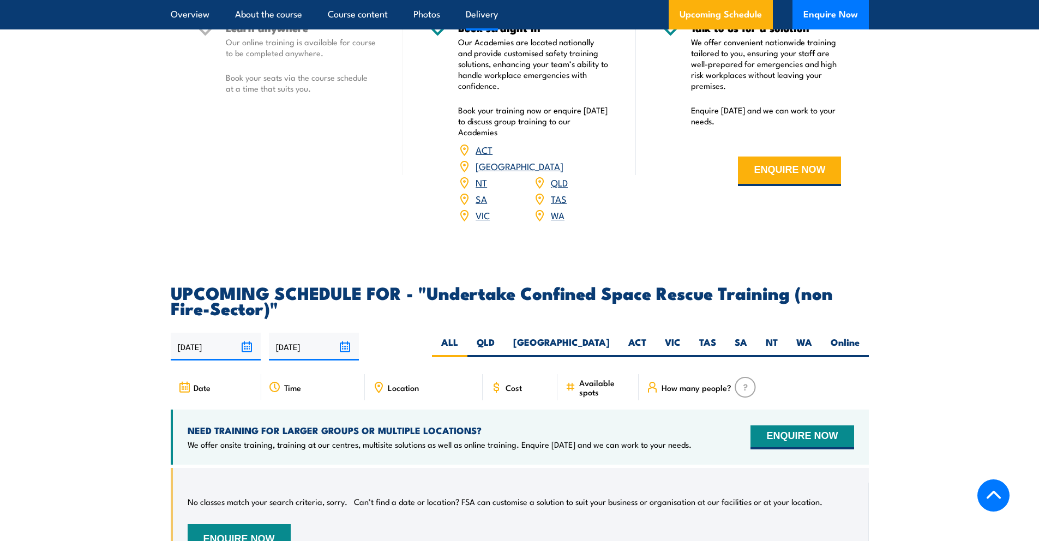
scroll to position [1700, 0]
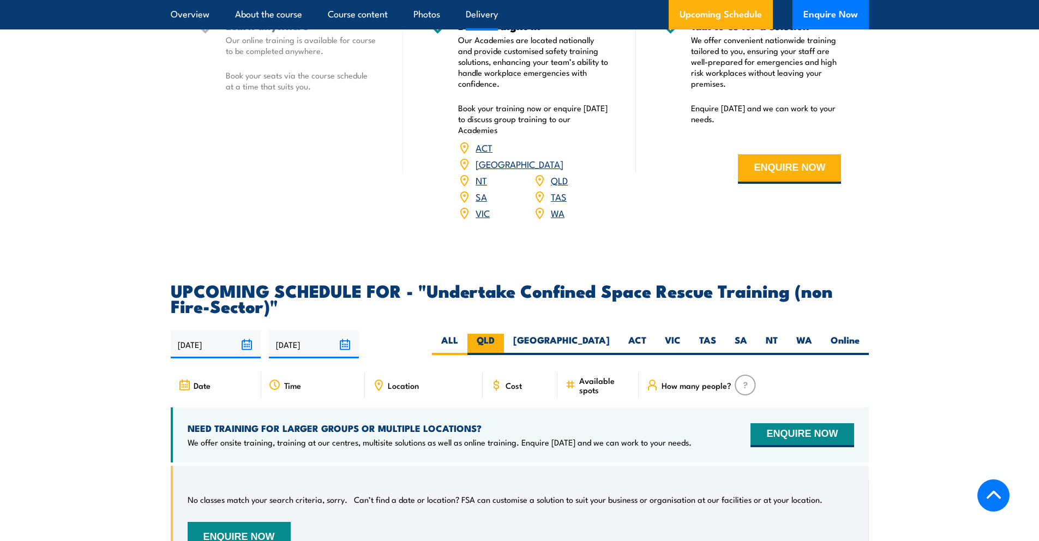
click at [504, 334] on label "QLD" at bounding box center [485, 344] width 37 height 21
click at [502, 334] on input "QLD" at bounding box center [497, 337] width 7 height 7
radio input "true"
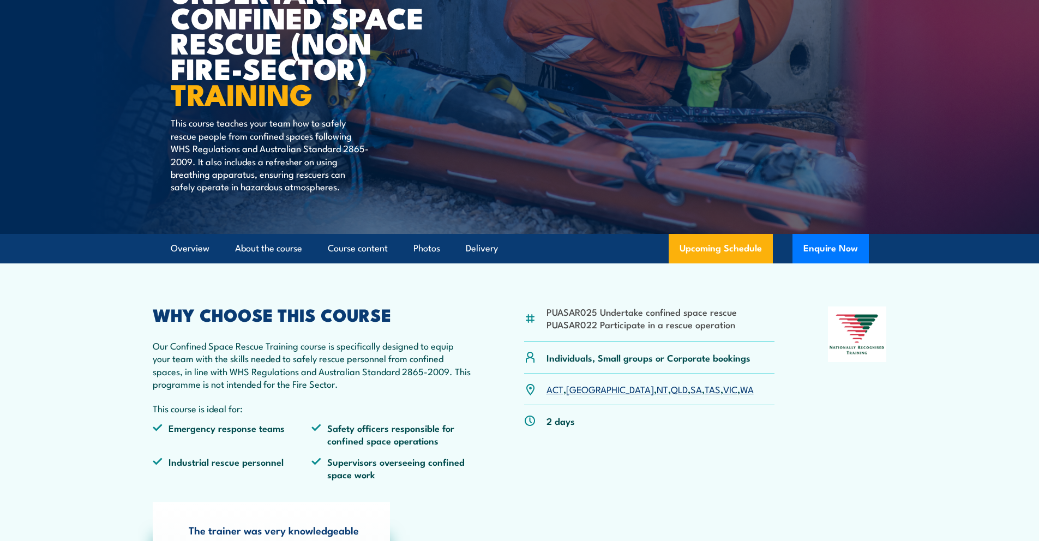
scroll to position [0, 0]
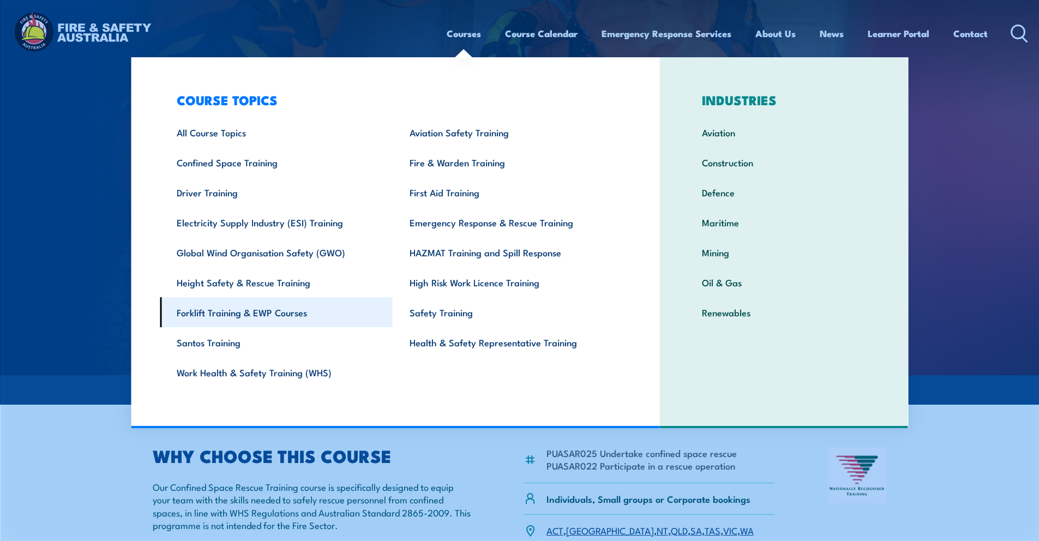
click at [250, 315] on link "Forklift Training & EWP Courses" at bounding box center [276, 312] width 233 height 30
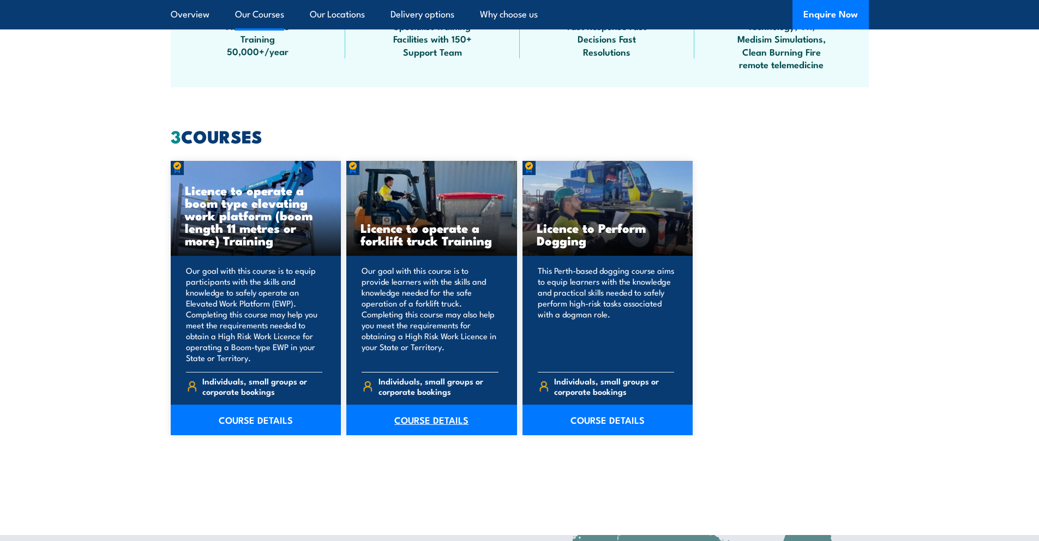
click at [430, 426] on link "COURSE DETAILS" at bounding box center [431, 420] width 171 height 31
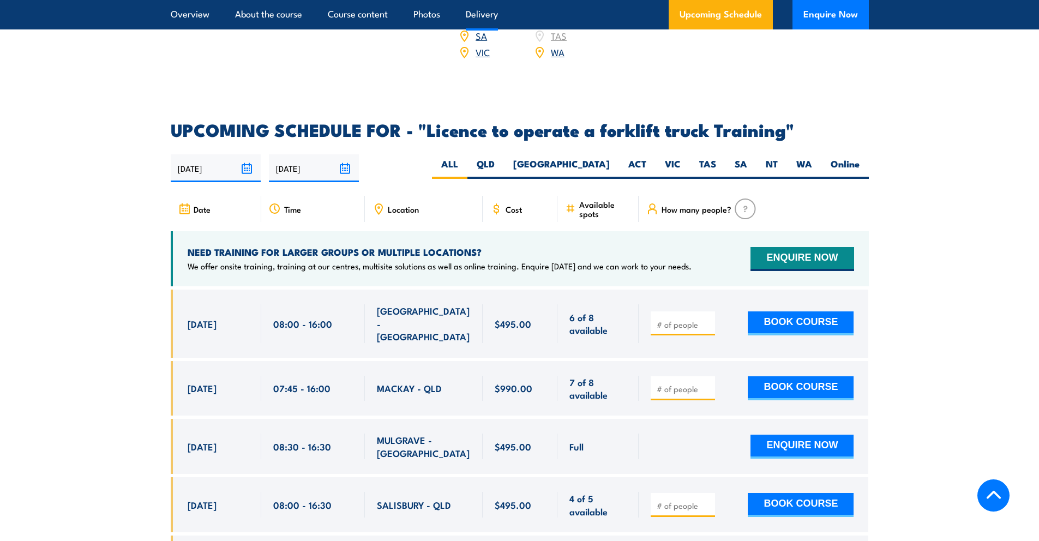
scroll to position [1264, 0]
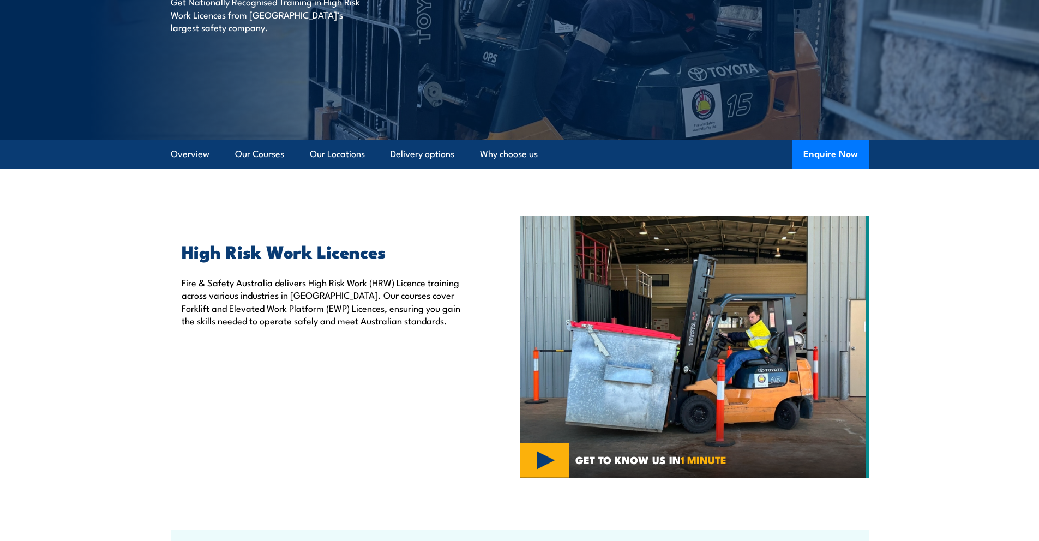
scroll to position [174, 0]
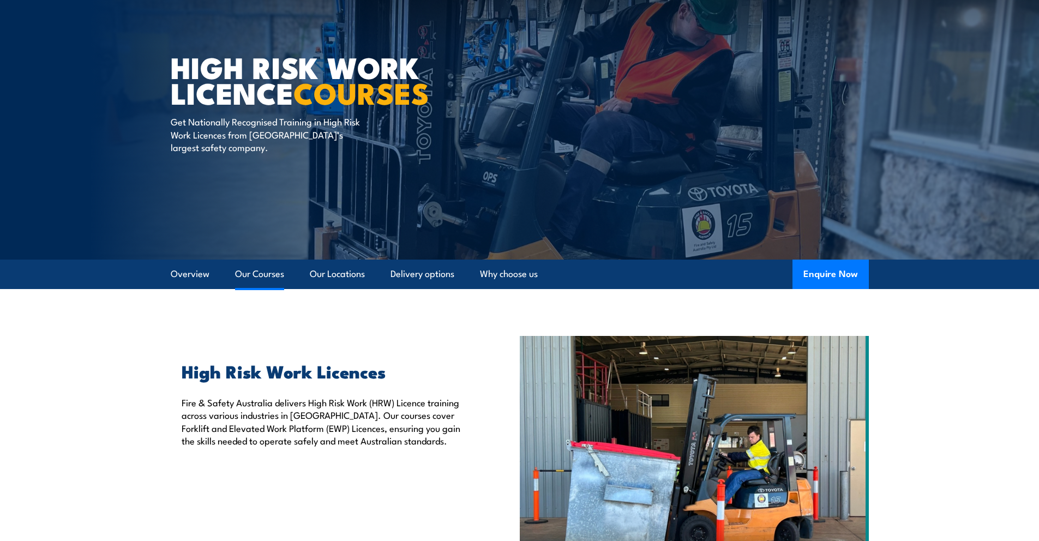
click at [240, 285] on link "Our Courses" at bounding box center [259, 273] width 49 height 29
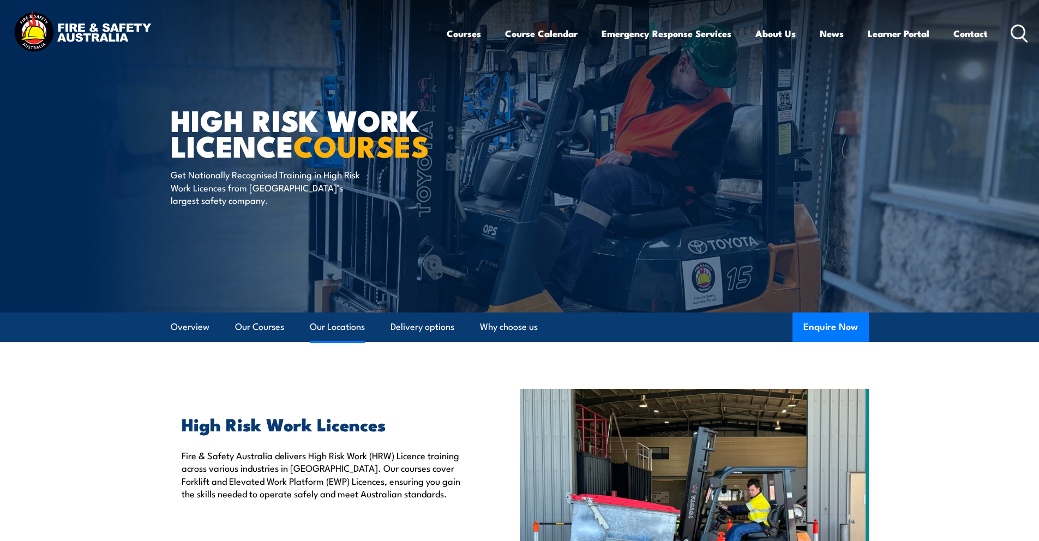
click at [337, 325] on link "Our Locations" at bounding box center [337, 326] width 55 height 29
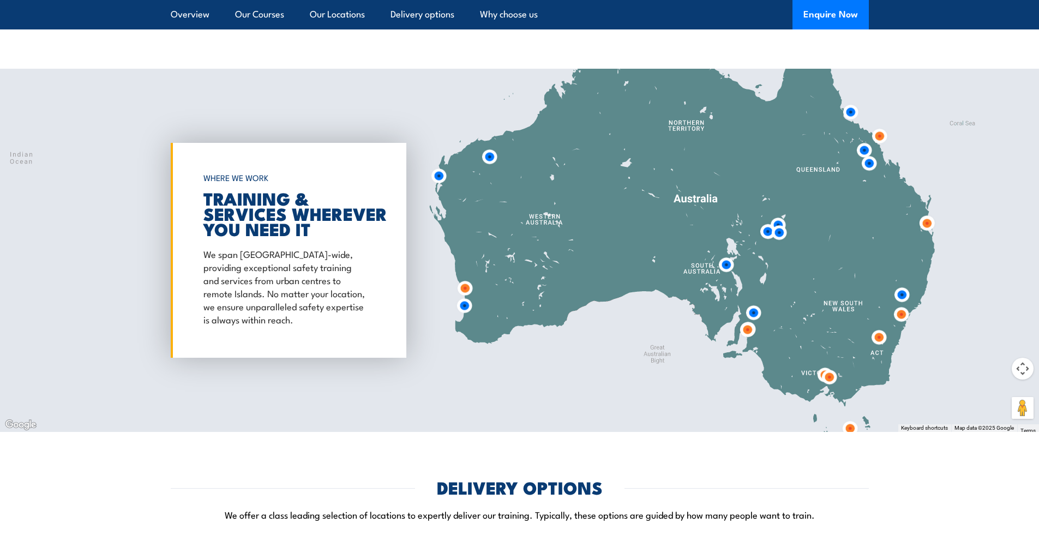
scroll to position [1234, 0]
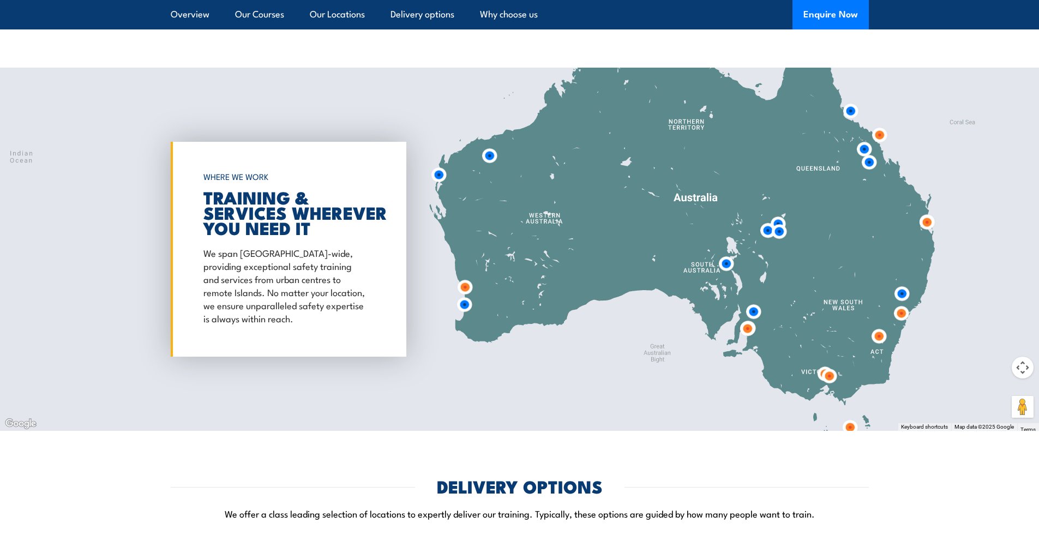
click at [457, 288] on img at bounding box center [465, 287] width 20 height 20
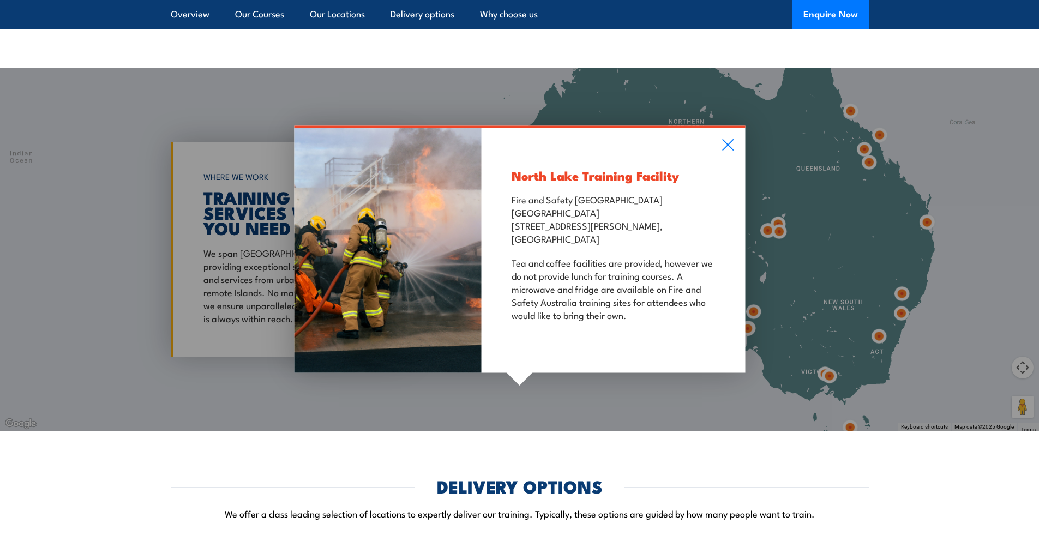
drag, startPoint x: 602, startPoint y: 202, endPoint x: 610, endPoint y: 243, distance: 41.6
click at [610, 244] on p "Fire and Safety Australia WHS Centre 128 Farrington Road, North Lake WA 6163" at bounding box center [612, 218] width 203 height 52
drag, startPoint x: 610, startPoint y: 243, endPoint x: 544, endPoint y: 178, distance: 92.9
click at [544, 178] on div "North Lake Training Facility Fire and Safety Australia WHS Centre 128 Farringto…" at bounding box center [612, 250] width 263 height 245
click at [725, 144] on icon at bounding box center [727, 144] width 13 height 12
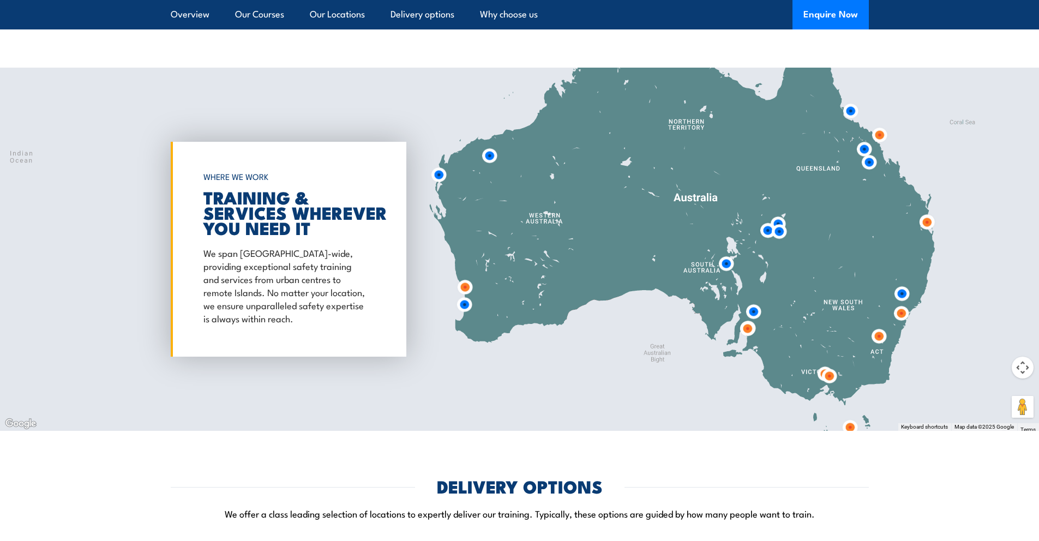
click at [772, 232] on img at bounding box center [779, 231] width 20 height 20
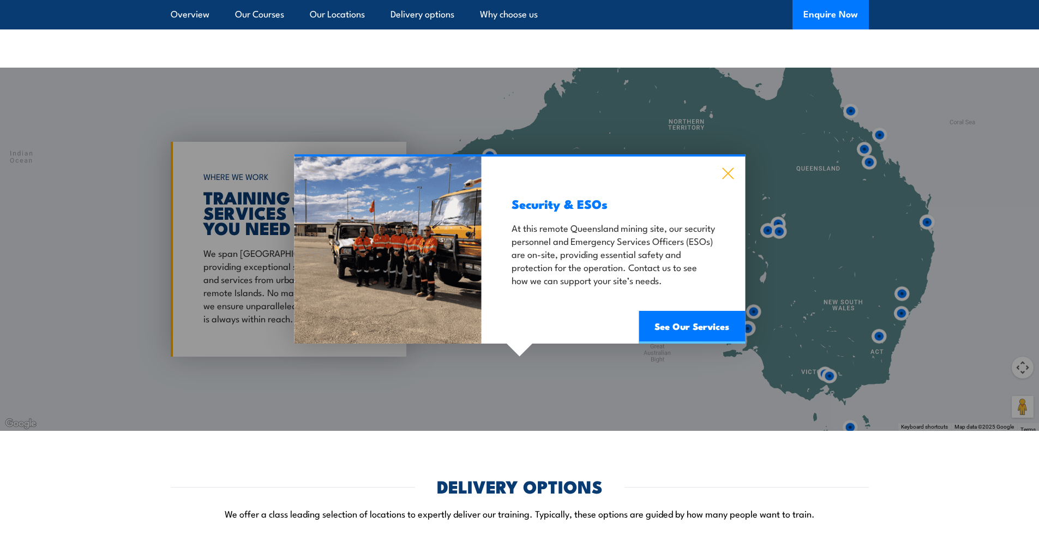
click at [726, 176] on icon at bounding box center [727, 173] width 13 height 12
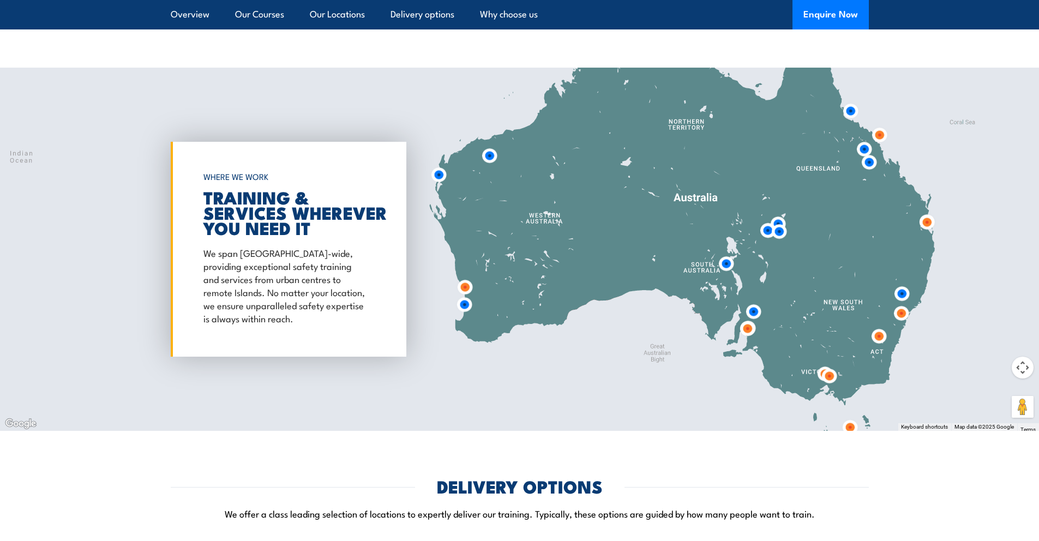
click at [878, 338] on img at bounding box center [878, 336] width 20 height 20
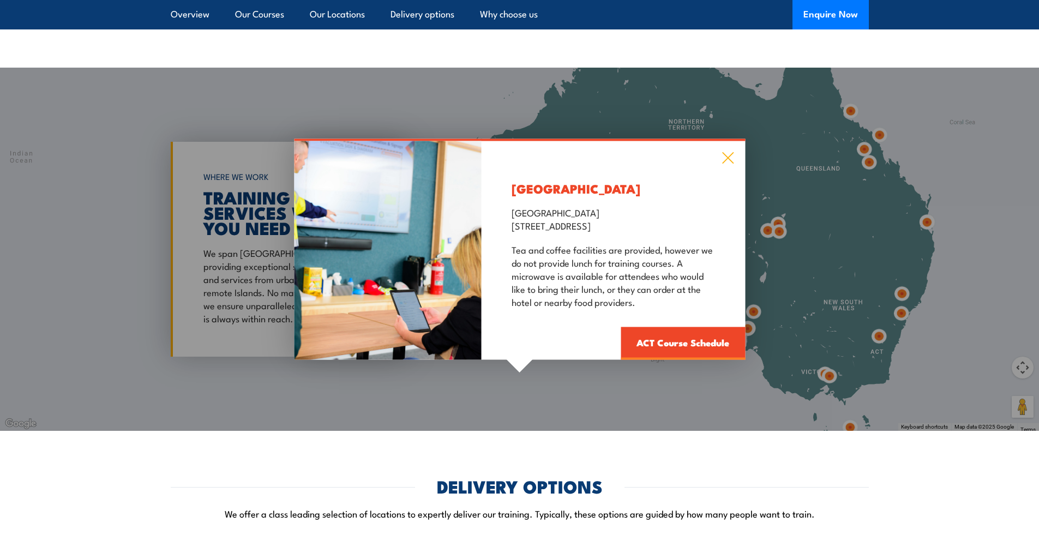
click at [728, 157] on icon at bounding box center [727, 157] width 11 height 11
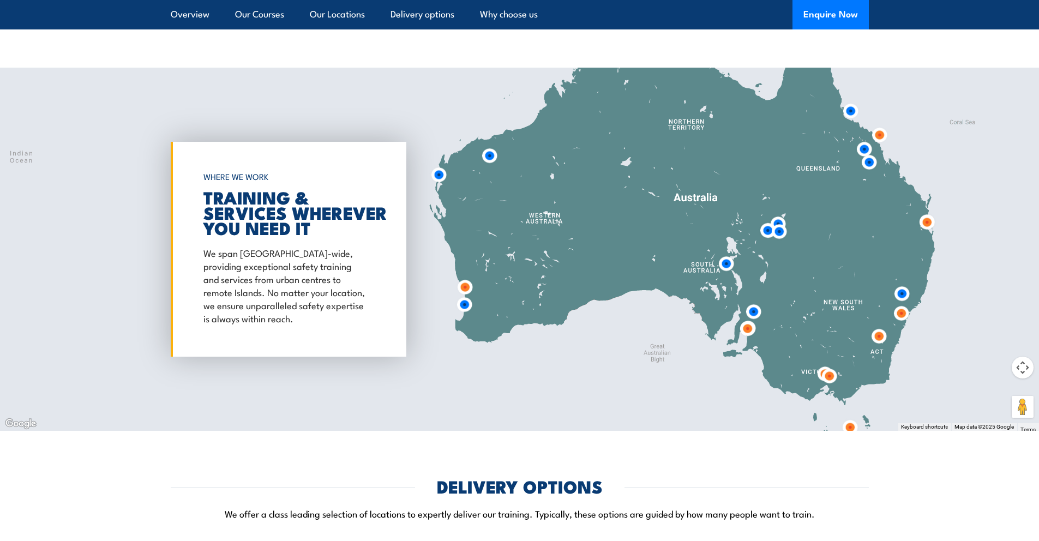
click at [881, 342] on img at bounding box center [878, 336] width 20 height 20
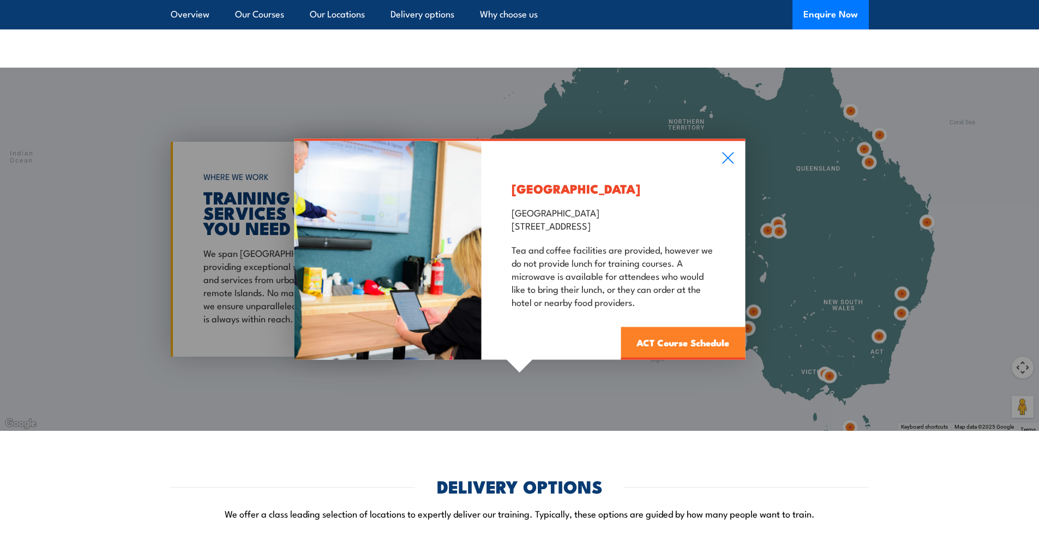
click at [703, 331] on link "ACT Course Schedule" at bounding box center [682, 343] width 124 height 33
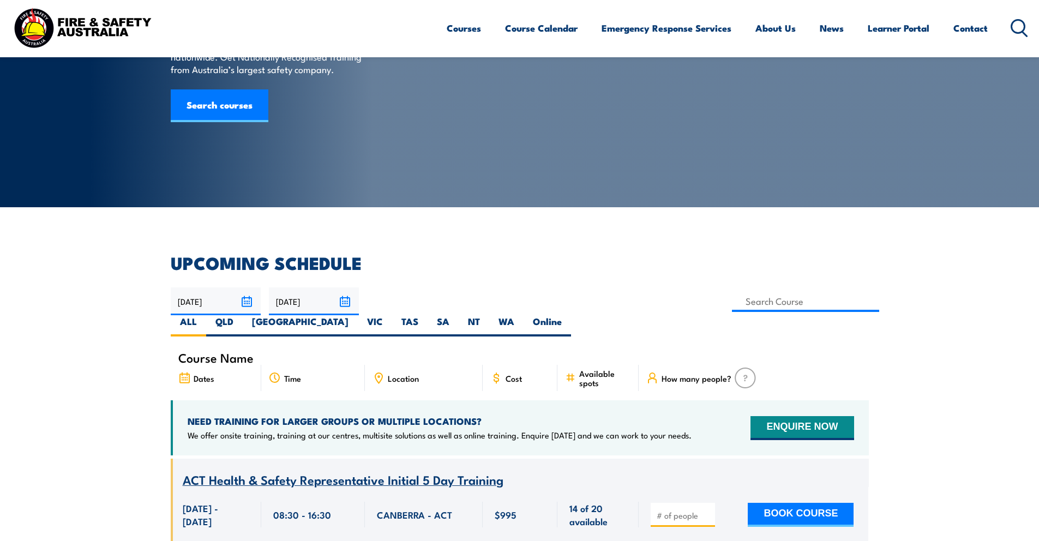
scroll to position [101, 0]
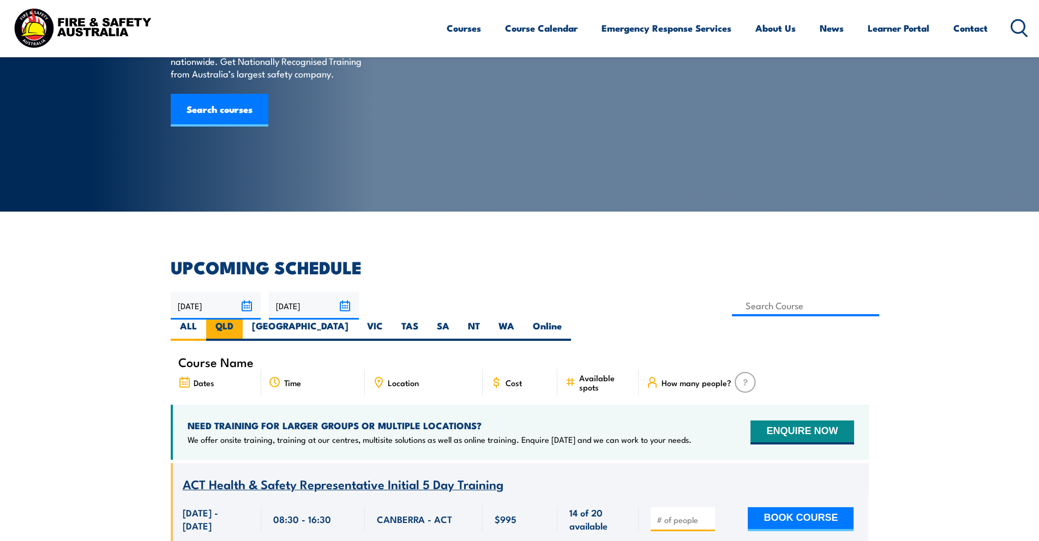
click at [243, 319] on label "QLD" at bounding box center [224, 329] width 37 height 21
click at [240, 319] on input "QLD" at bounding box center [236, 322] width 7 height 7
radio input "true"
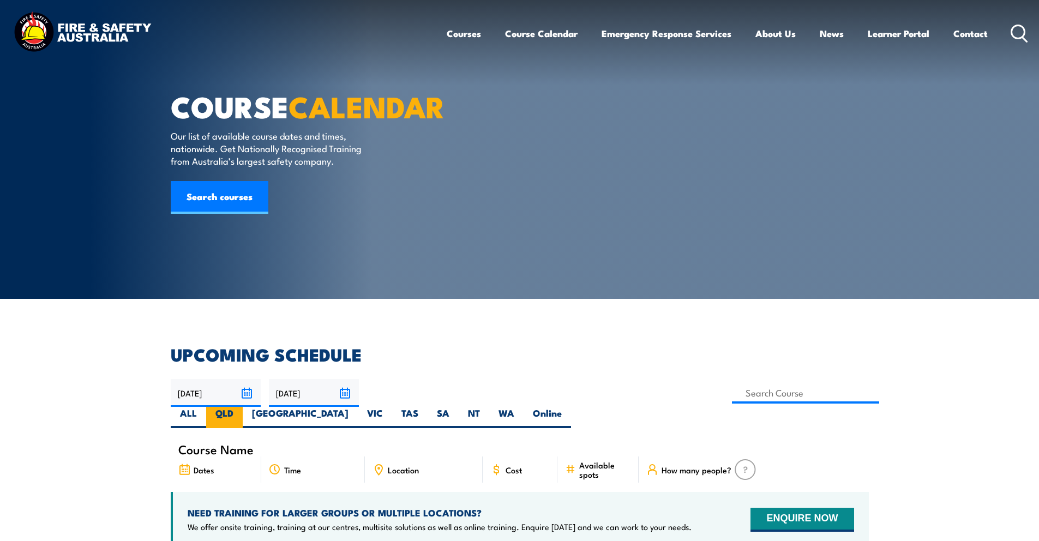
scroll to position [0, 0]
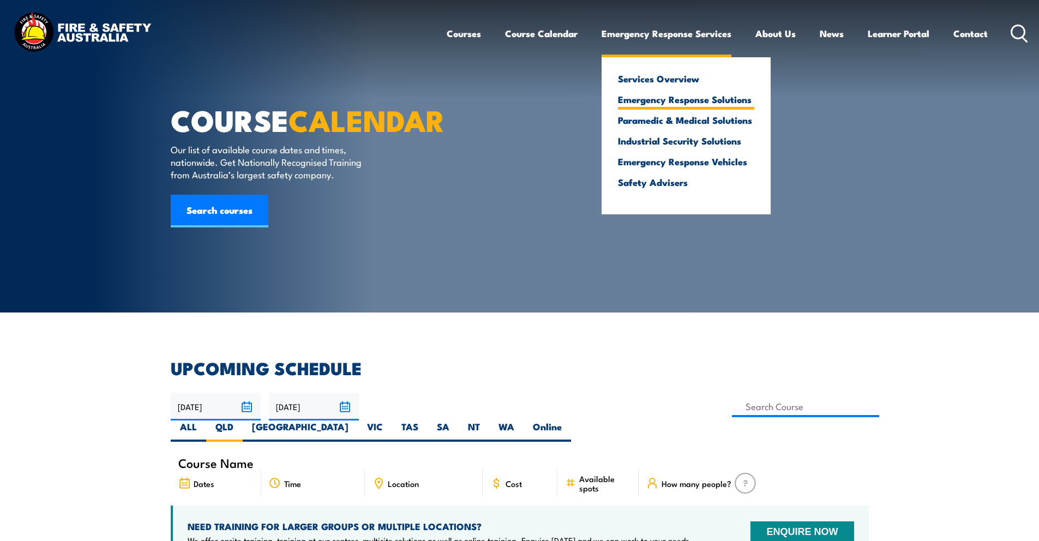
click at [671, 102] on link "Emergency Response Solutions" at bounding box center [686, 99] width 136 height 10
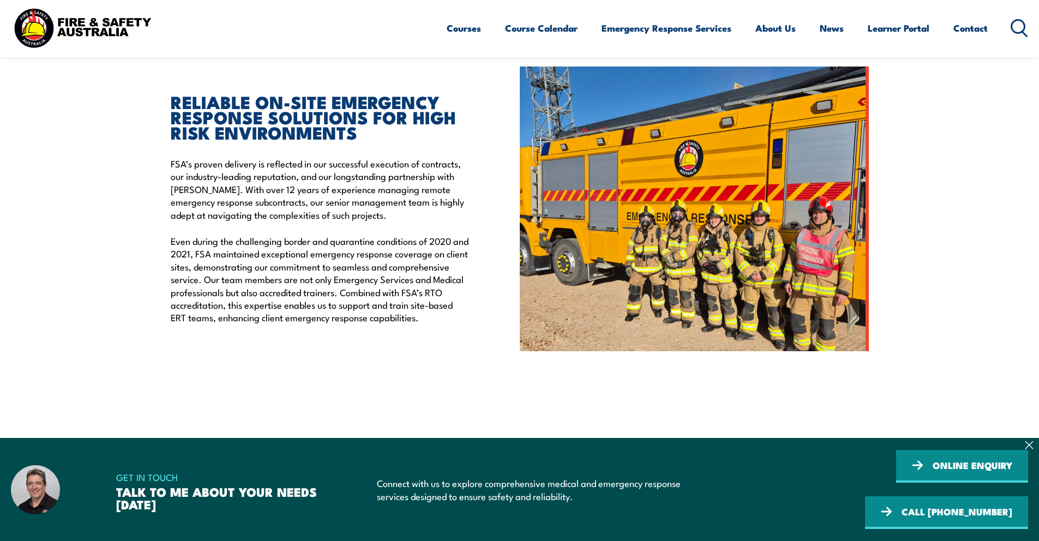
scroll to position [298, 0]
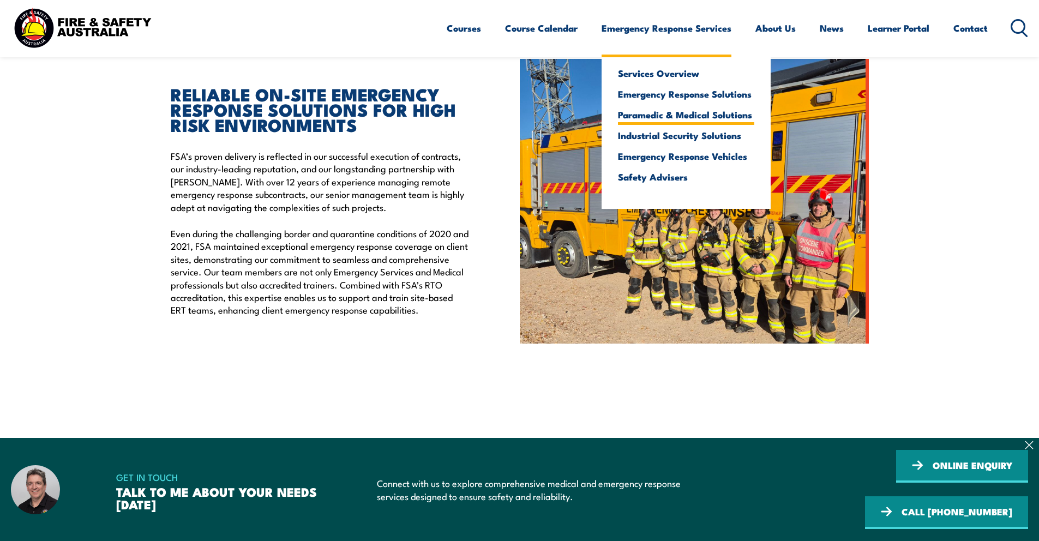
click at [644, 115] on link "Paramedic & Medical Solutions" at bounding box center [686, 115] width 136 height 10
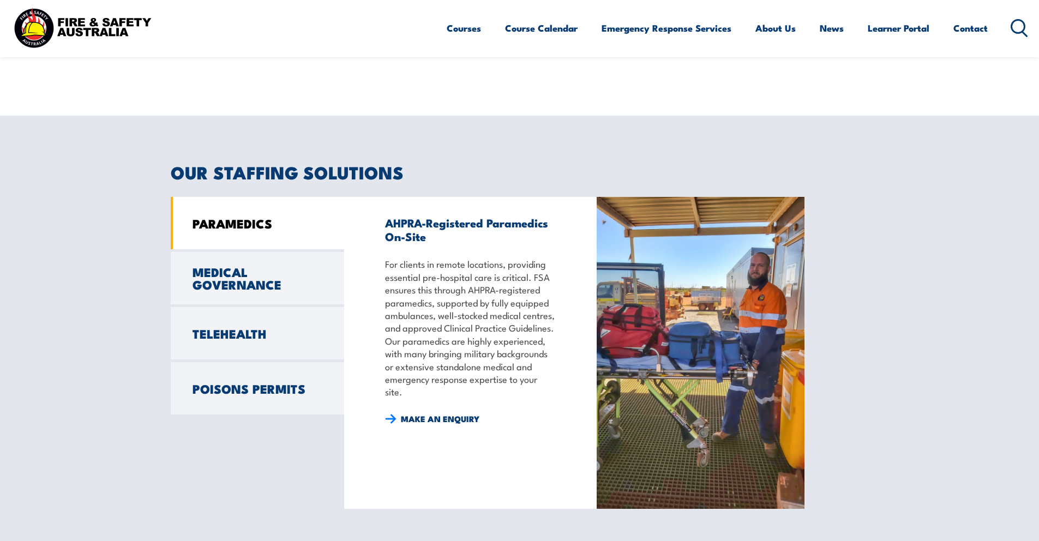
scroll to position [750, 0]
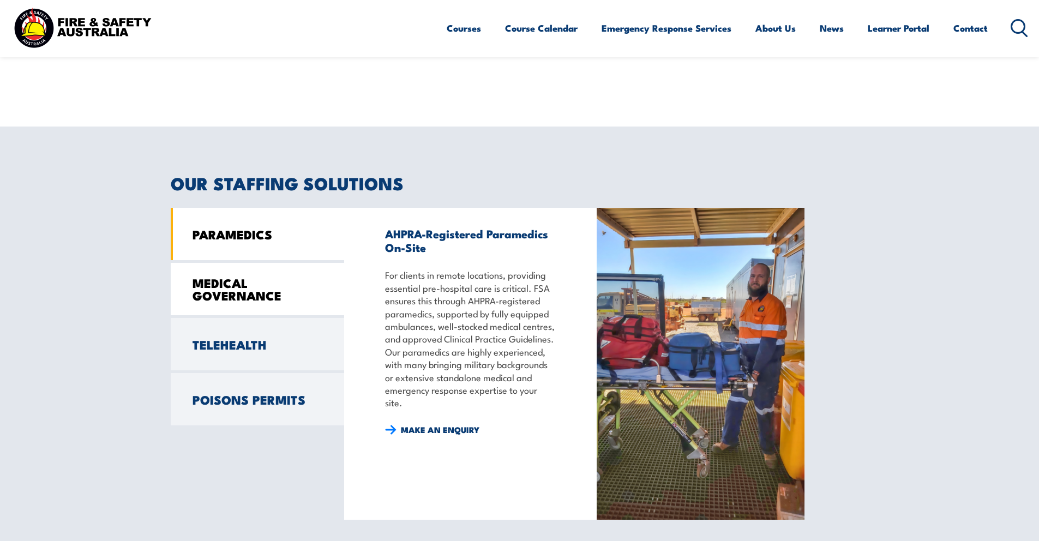
click at [293, 293] on link "MEDICAL GOVERNANCE" at bounding box center [257, 289] width 173 height 52
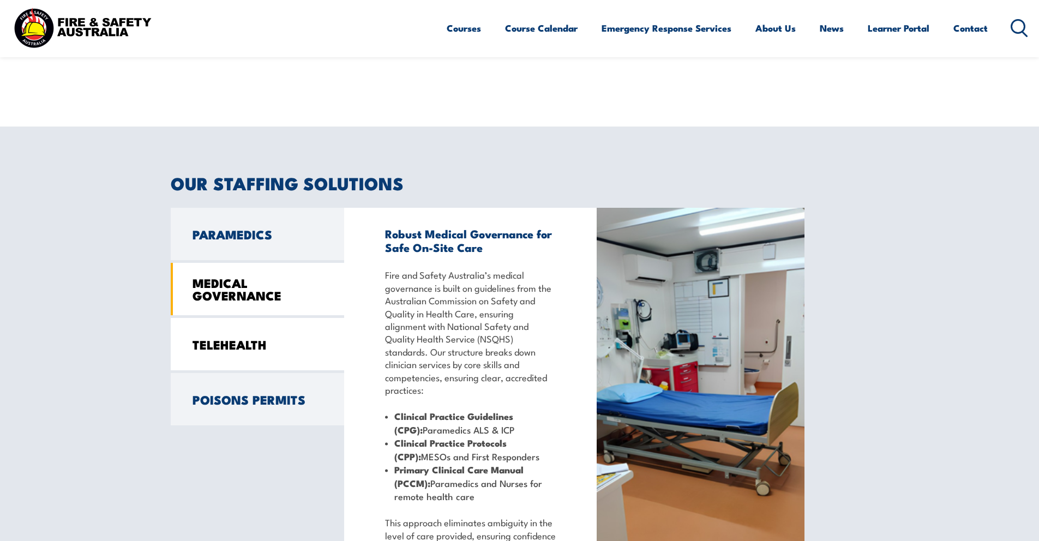
click at [291, 330] on link "TELEHEALTH" at bounding box center [257, 344] width 173 height 52
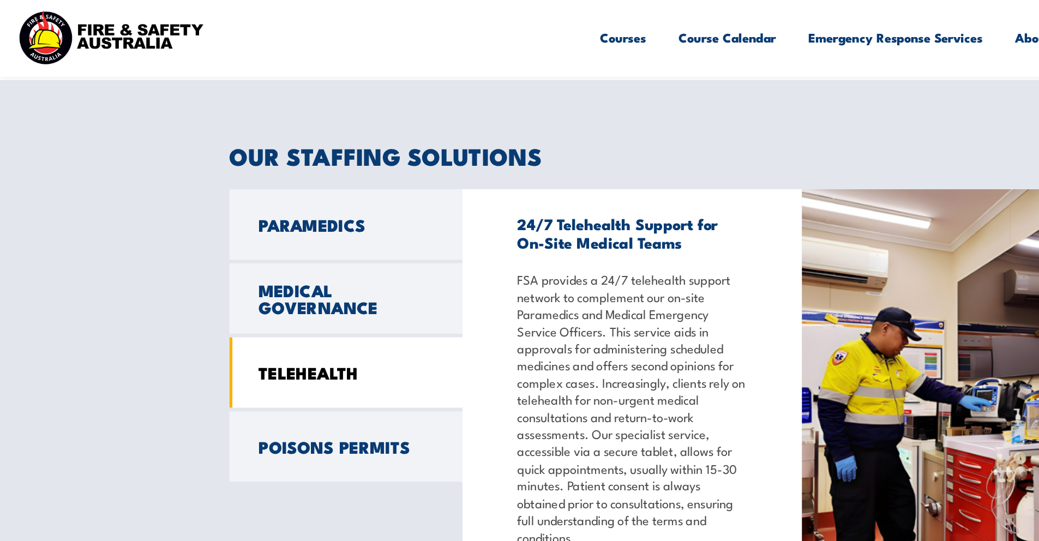
scroll to position [135, 0]
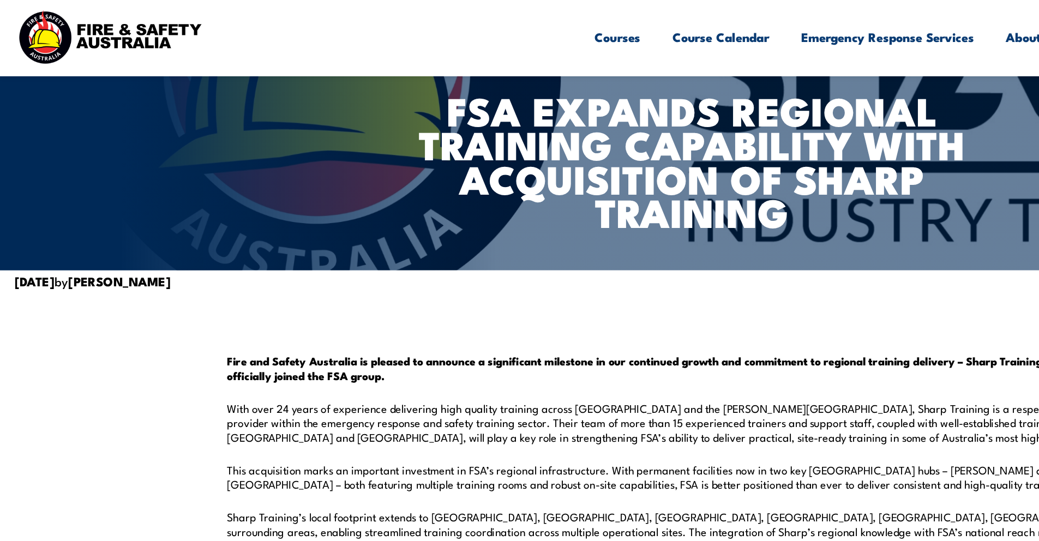
scroll to position [6, 0]
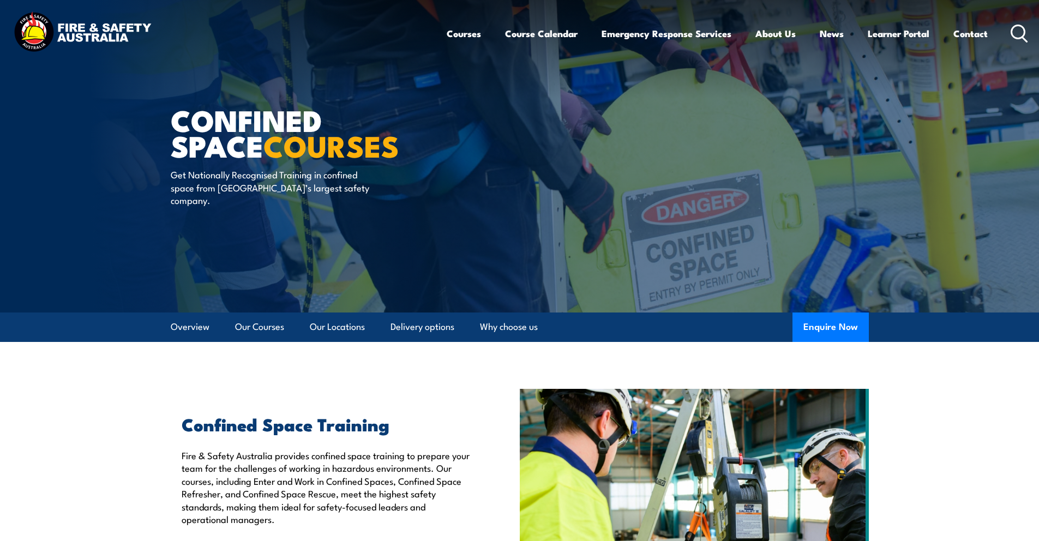
click at [83, 39] on img at bounding box center [82, 33] width 143 height 47
